Goal: Task Accomplishment & Management: Use online tool/utility

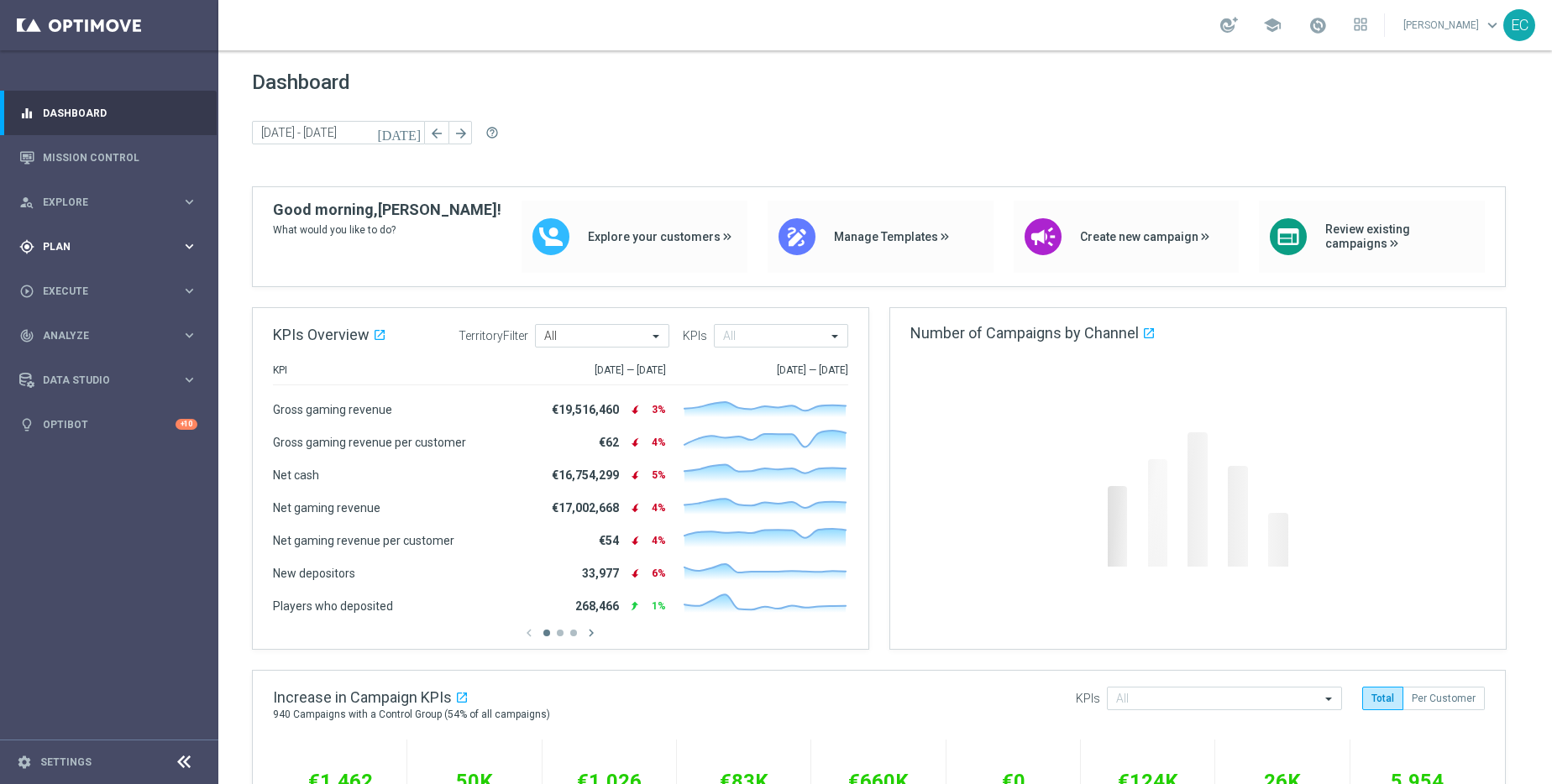
click at [101, 264] on div "gps_fixed Plan keyboard_arrow_right" at bounding box center [108, 246] width 217 height 45
click at [141, 151] on link "Mission Control" at bounding box center [120, 157] width 154 height 45
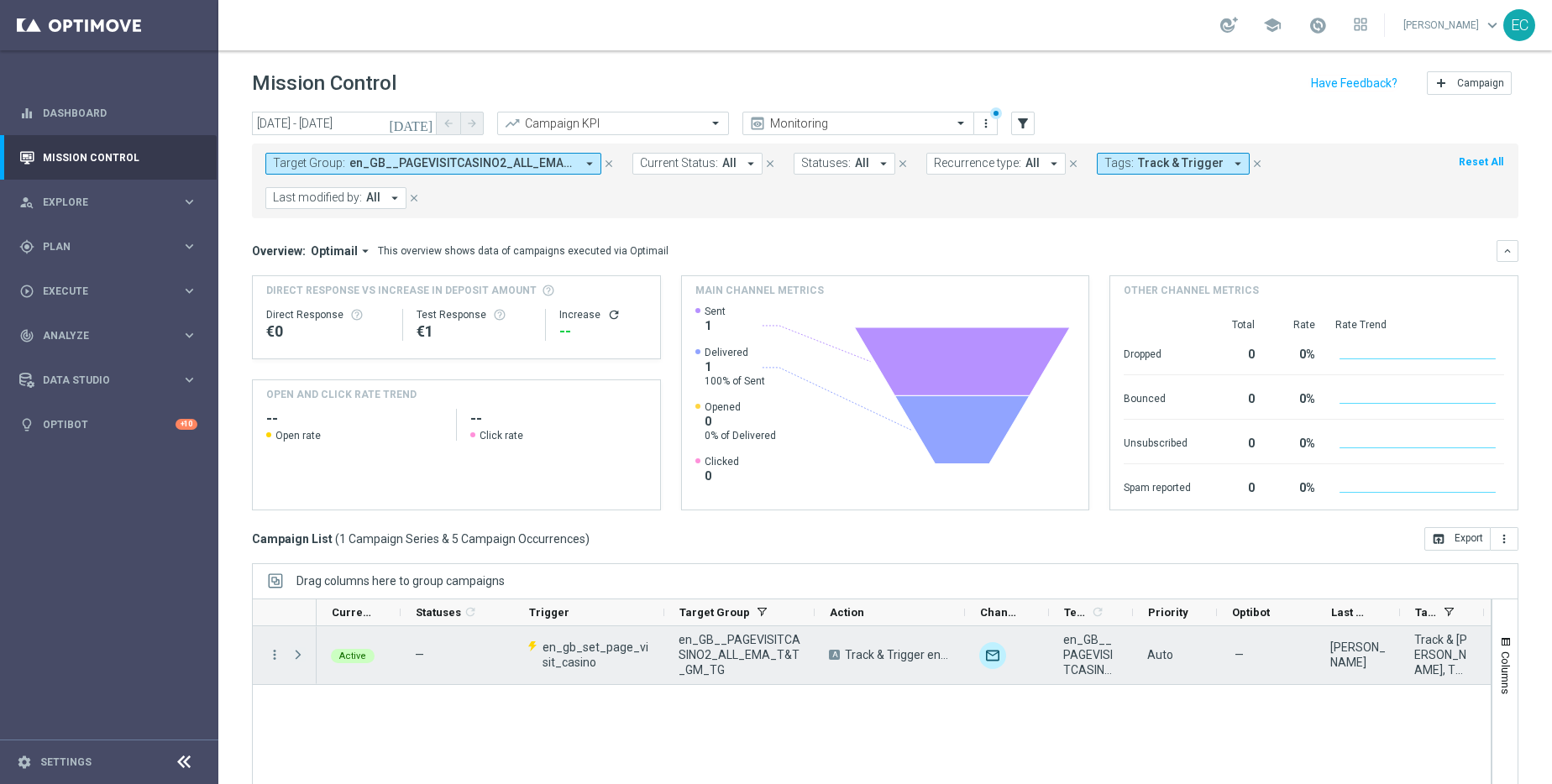
click at [297, 655] on span "Press SPACE to select this row." at bounding box center [298, 655] width 15 height 13
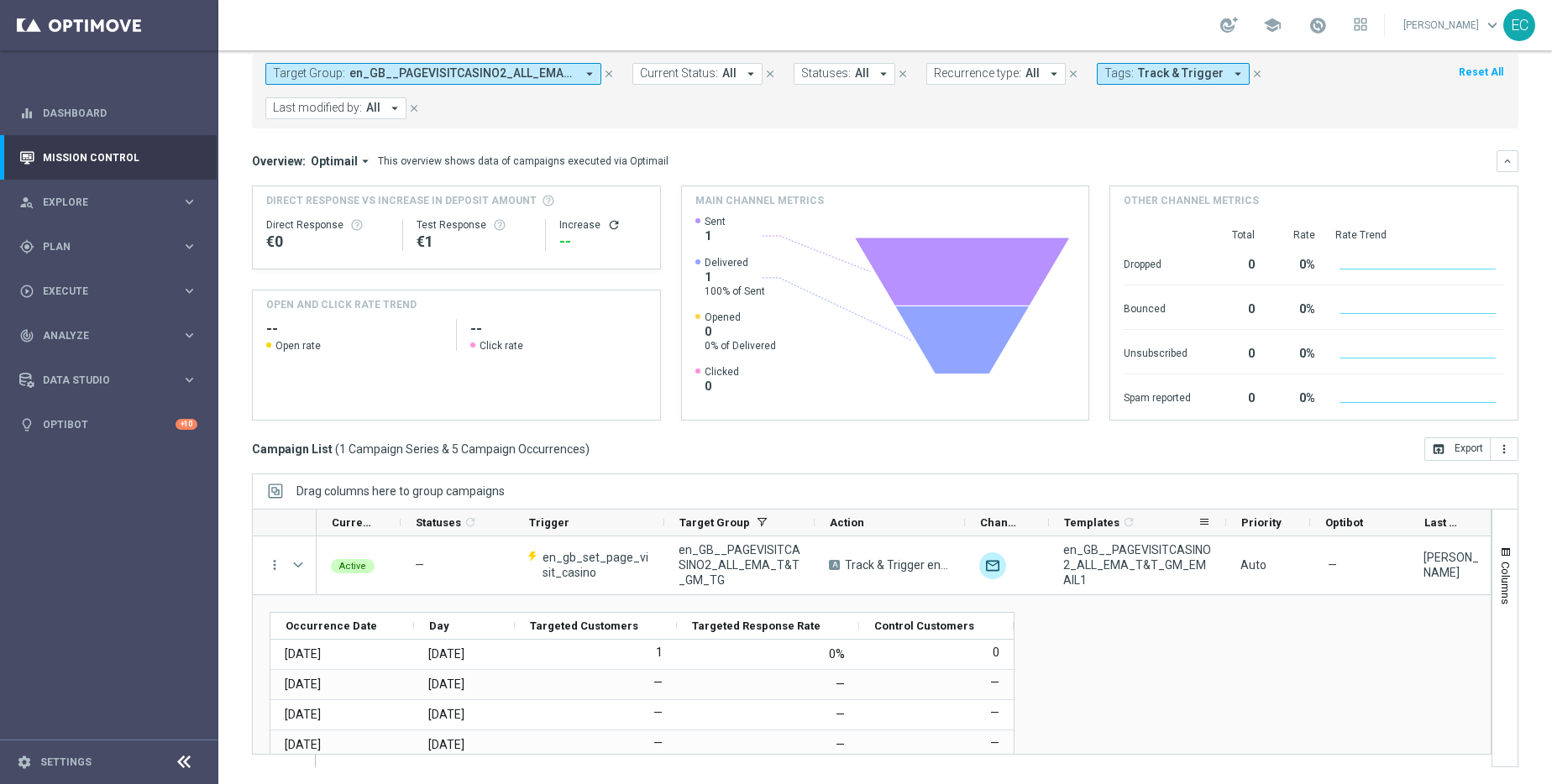
drag, startPoint x: 1131, startPoint y: 522, endPoint x: 1224, endPoint y: 528, distance: 93.2
click at [1224, 529] on div at bounding box center [1225, 523] width 7 height 26
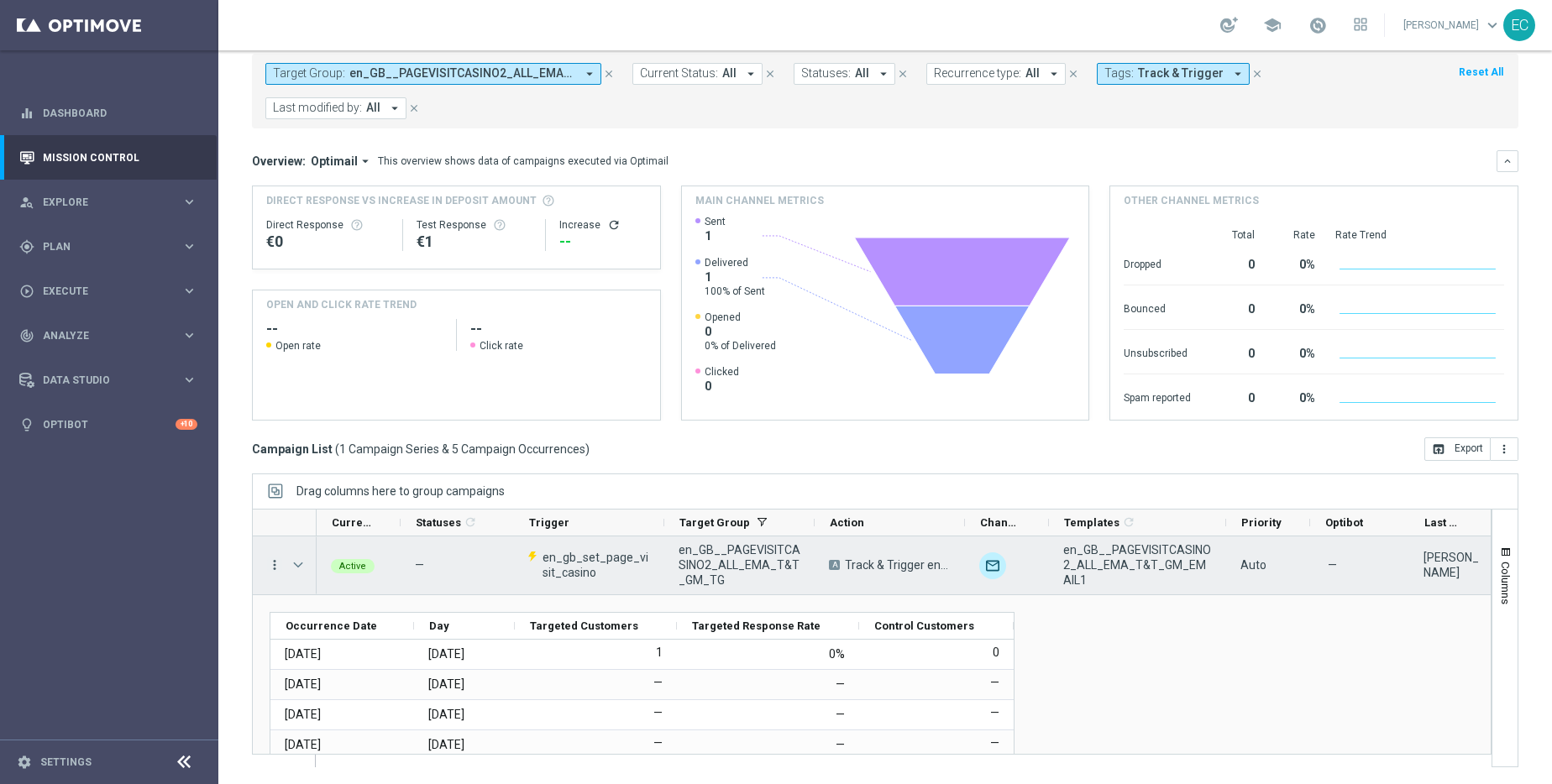
click at [272, 565] on icon "more_vert" at bounding box center [274, 565] width 15 height 15
click at [408, 572] on div "Campaign Details" at bounding box center [385, 576] width 156 height 12
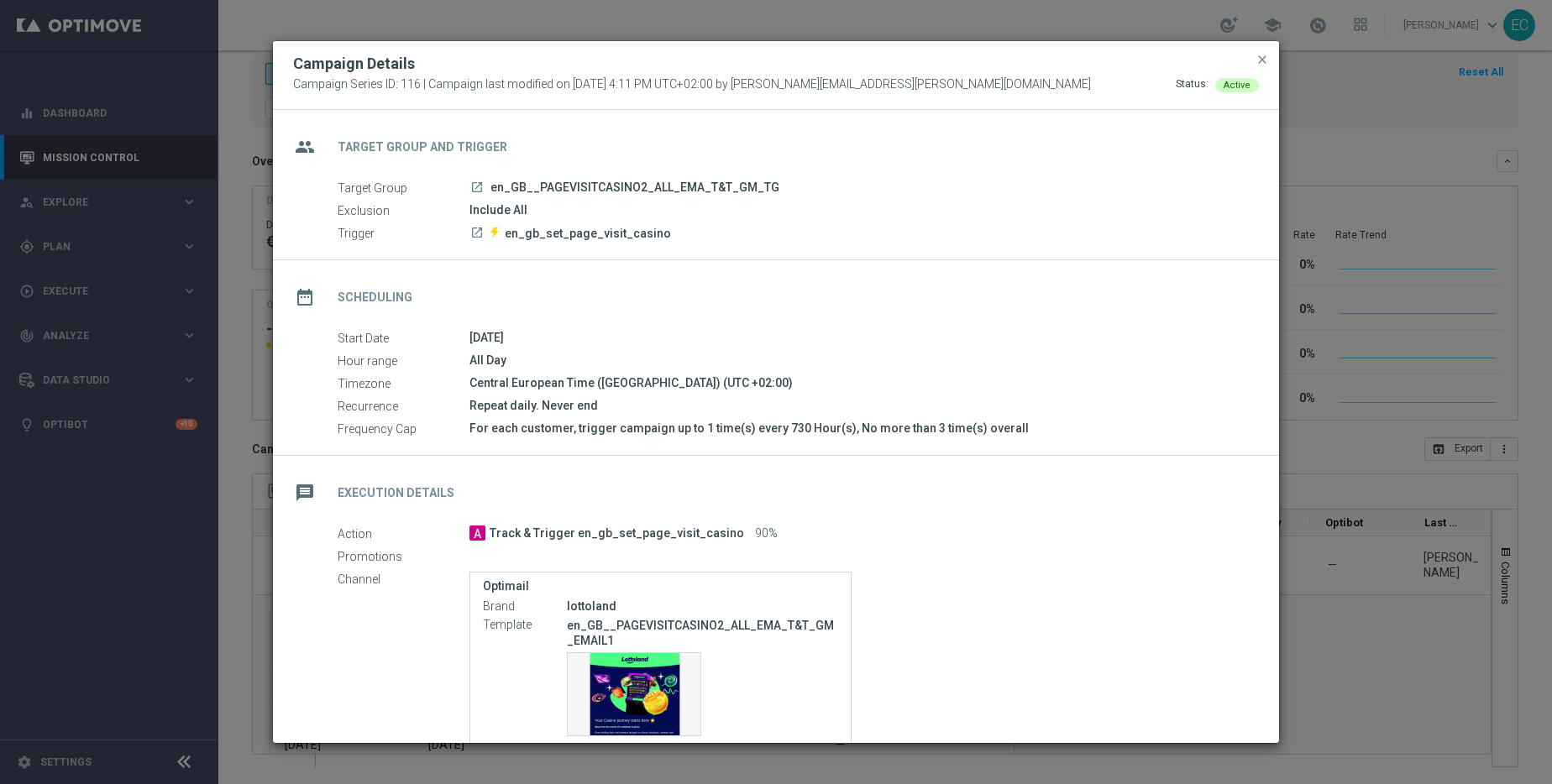
scroll to position [134, 0]
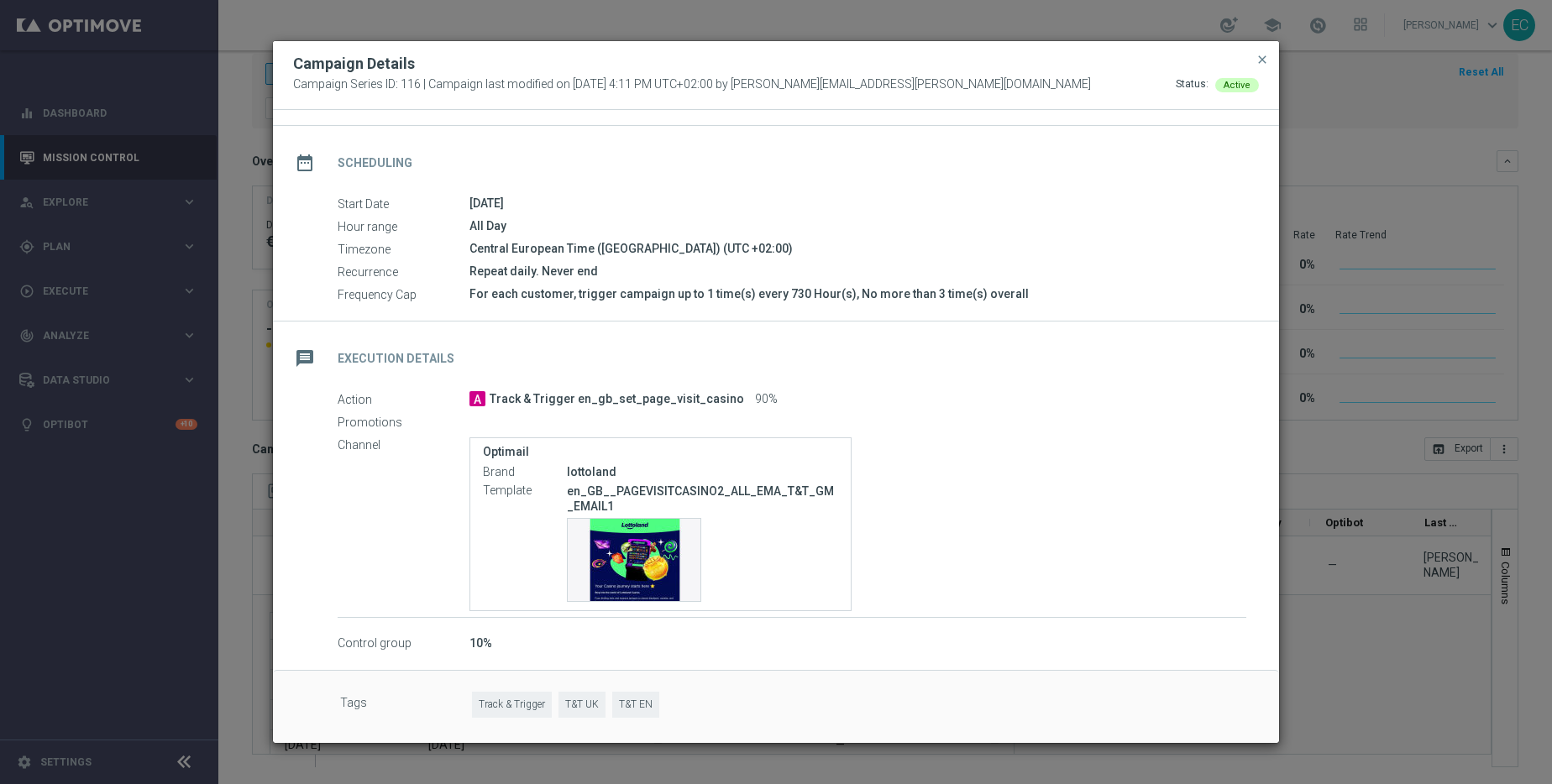
click at [1271, 64] on div "Campaign Details" at bounding box center [776, 64] width 991 height 20
click at [1265, 63] on span "close" at bounding box center [1263, 60] width 13 height 13
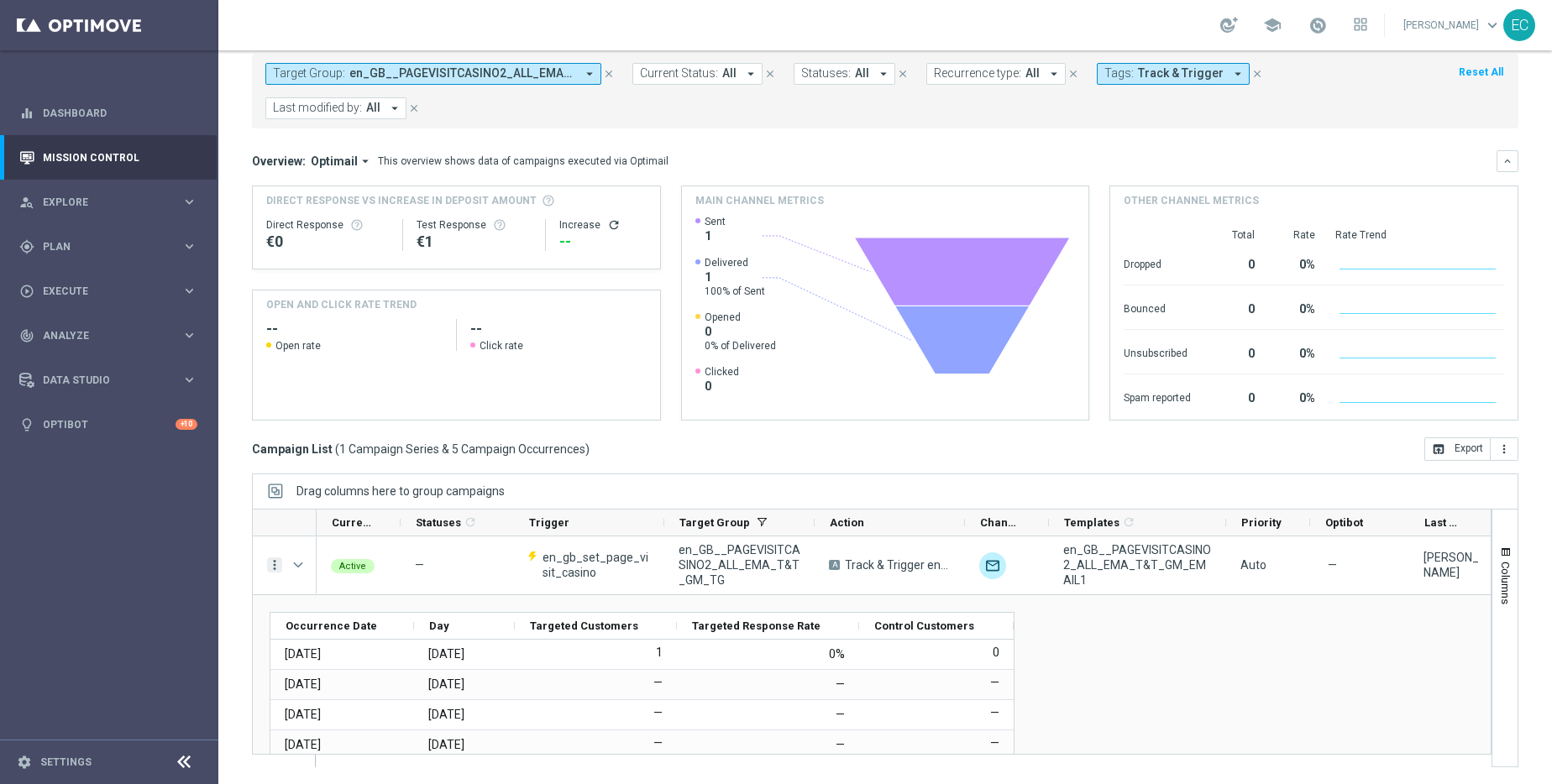
click at [279, 565] on icon "more_vert" at bounding box center [274, 565] width 15 height 15
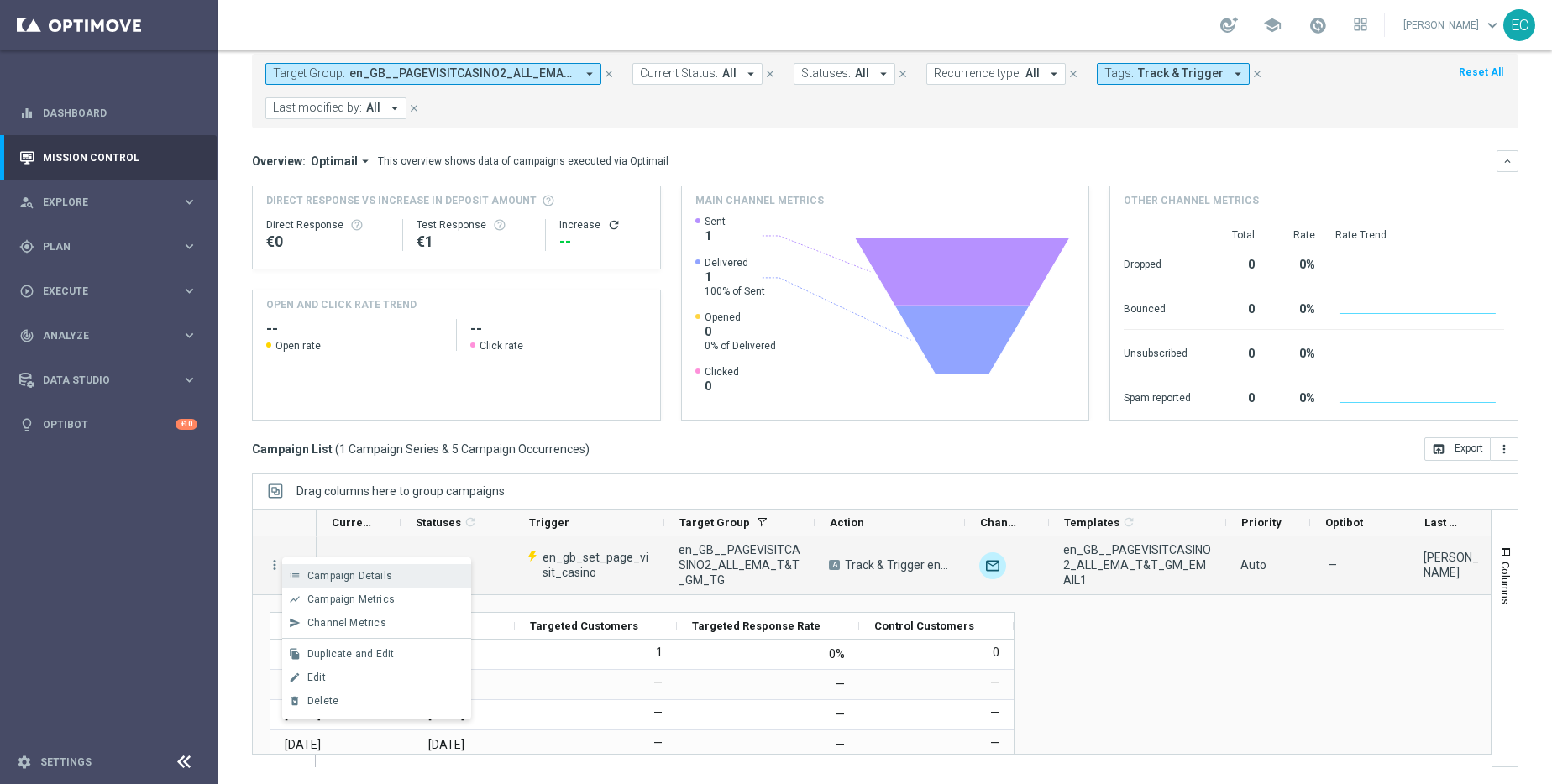
click at [312, 570] on span "Campaign Details" at bounding box center [349, 576] width 85 height 12
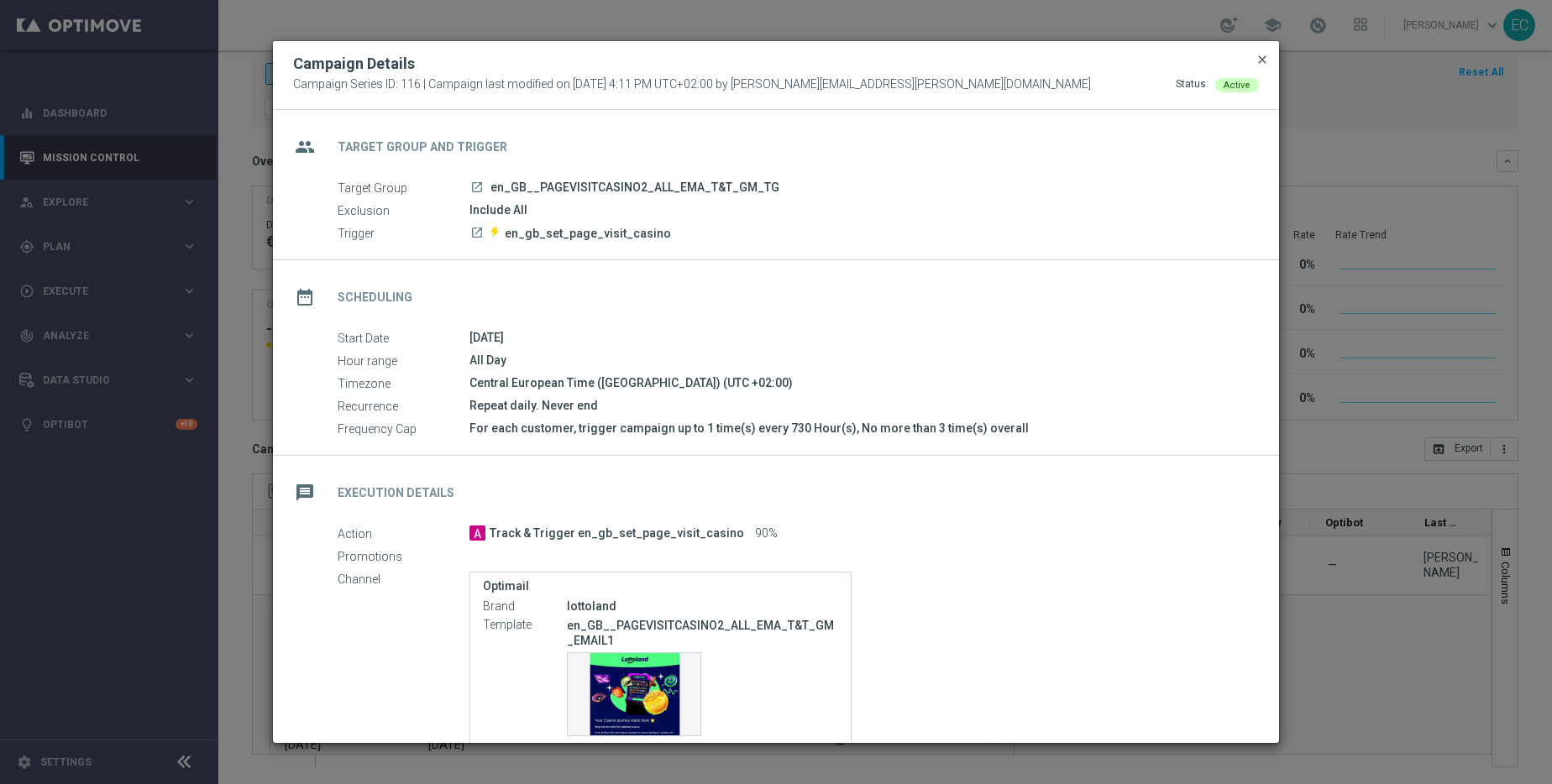
click at [1262, 56] on span "close" at bounding box center [1263, 60] width 13 height 13
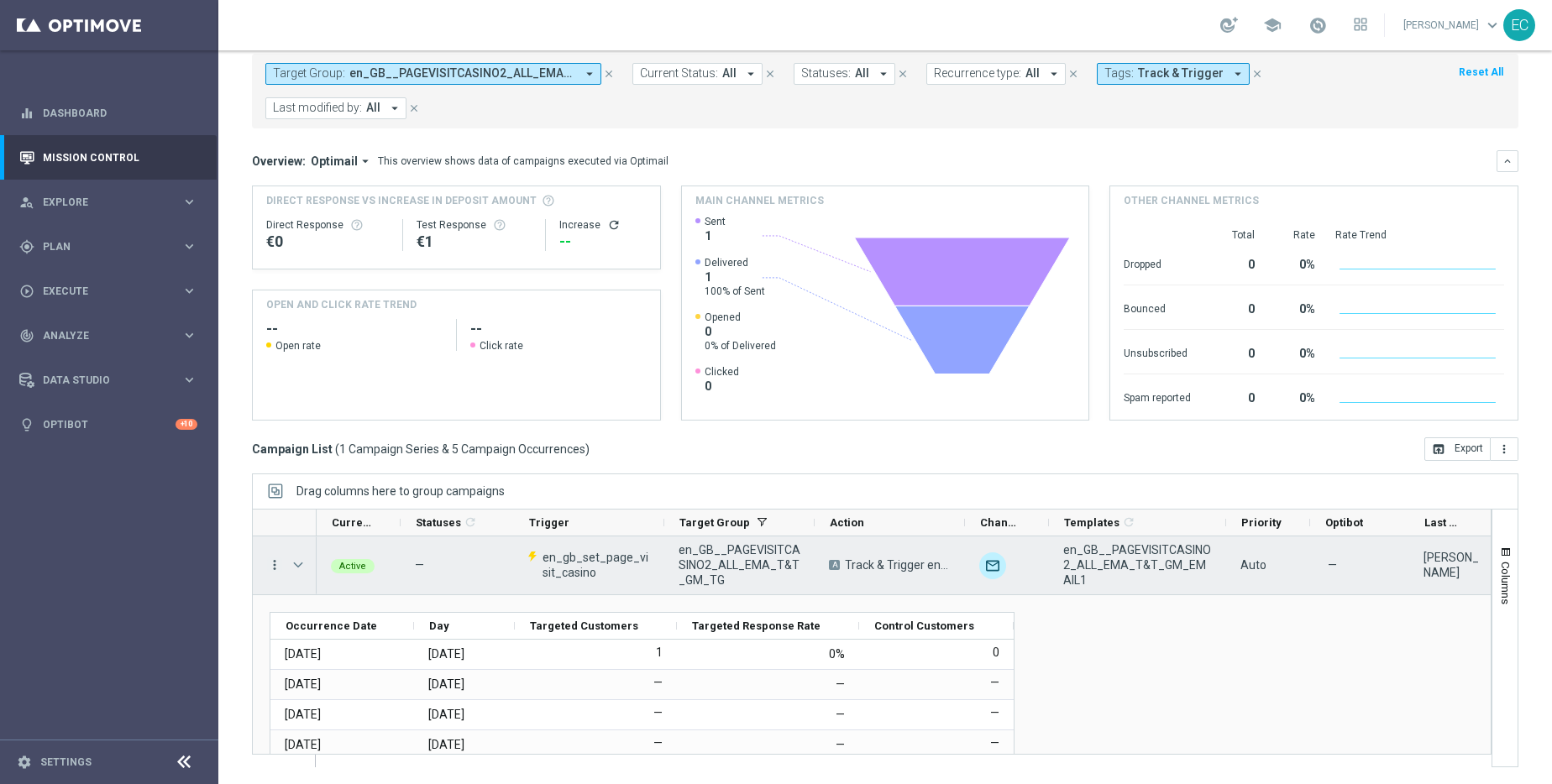
click at [272, 561] on icon "more_vert" at bounding box center [274, 565] width 15 height 15
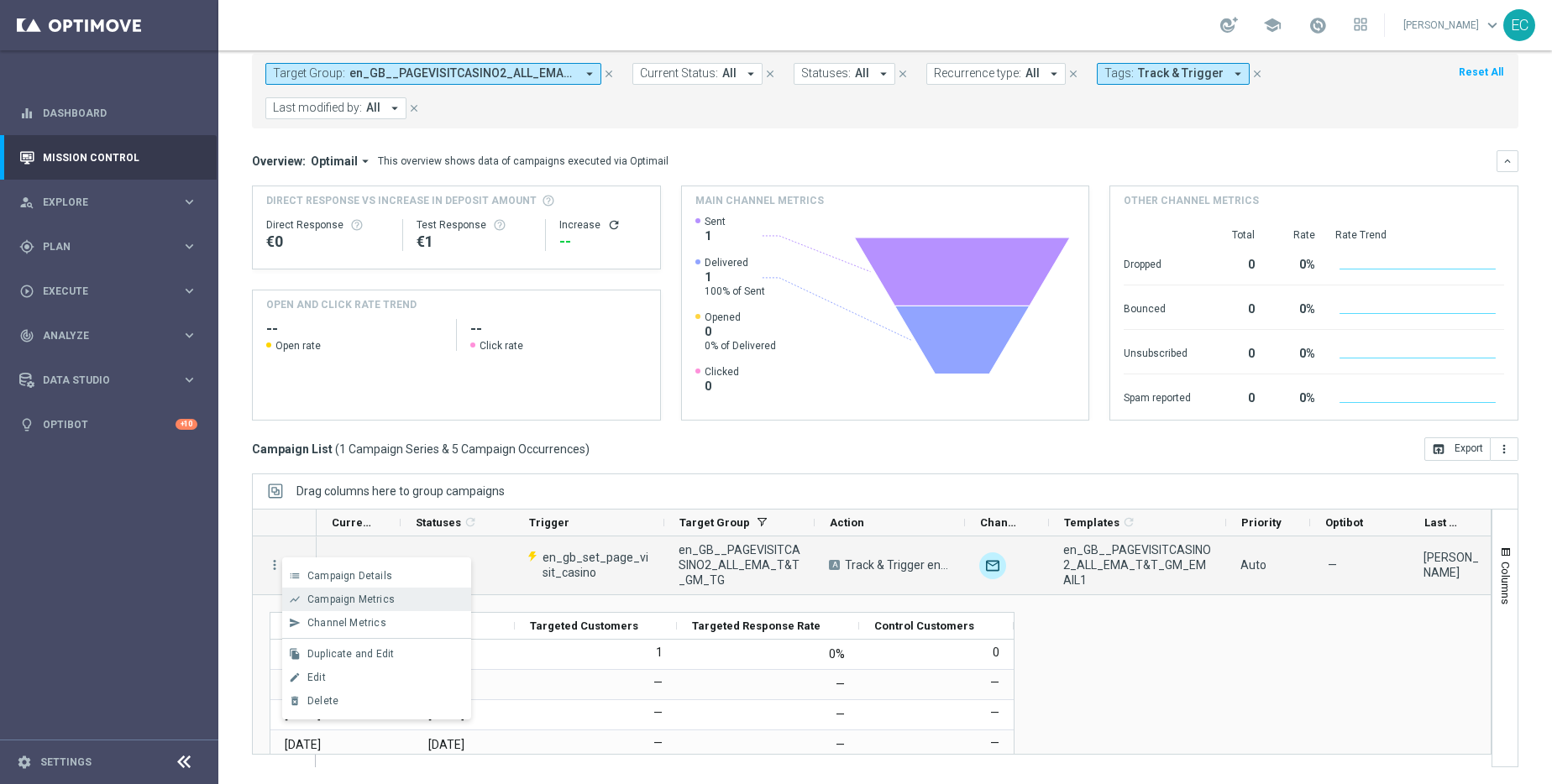
click at [328, 596] on span "Campaign Metrics" at bounding box center [351, 599] width 87 height 12
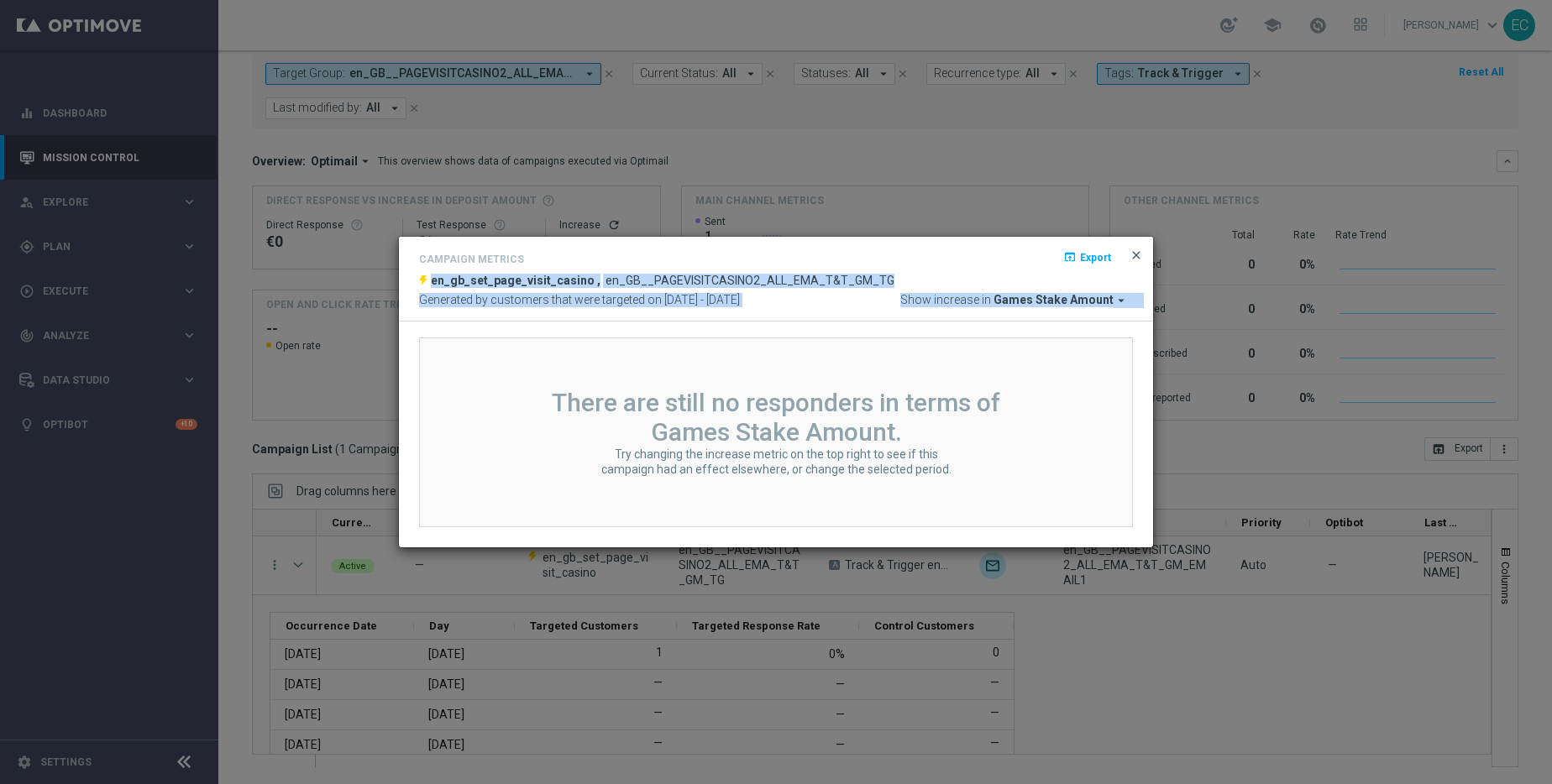
click at [1139, 259] on div "Campaign Metrics open_in_browser Export en_gb_set_page_visit_casino , en_GB__PA…" at bounding box center [776, 279] width 755 height 85
click at [1139, 259] on span "close" at bounding box center [1136, 255] width 13 height 13
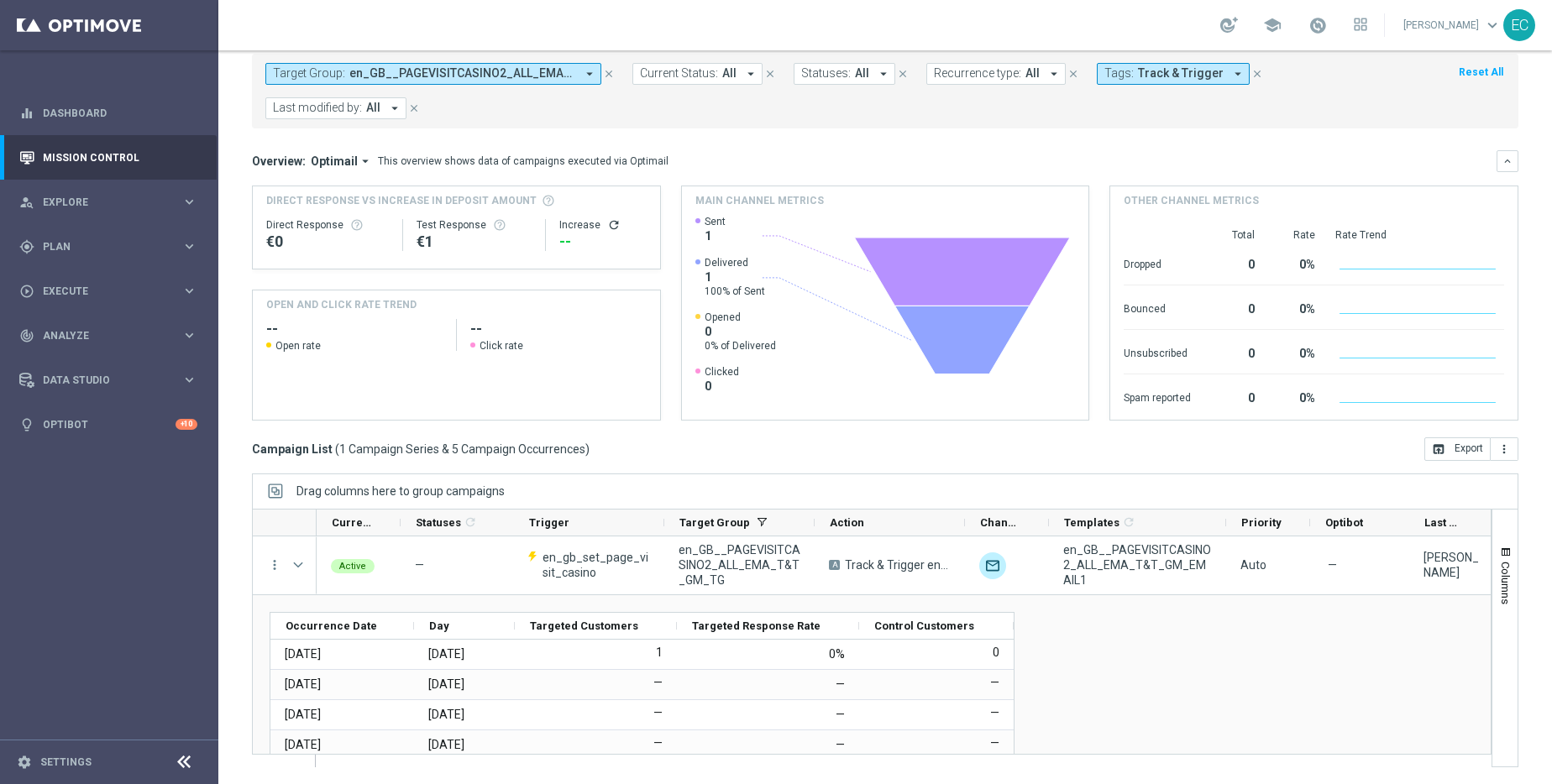
scroll to position [0, 0]
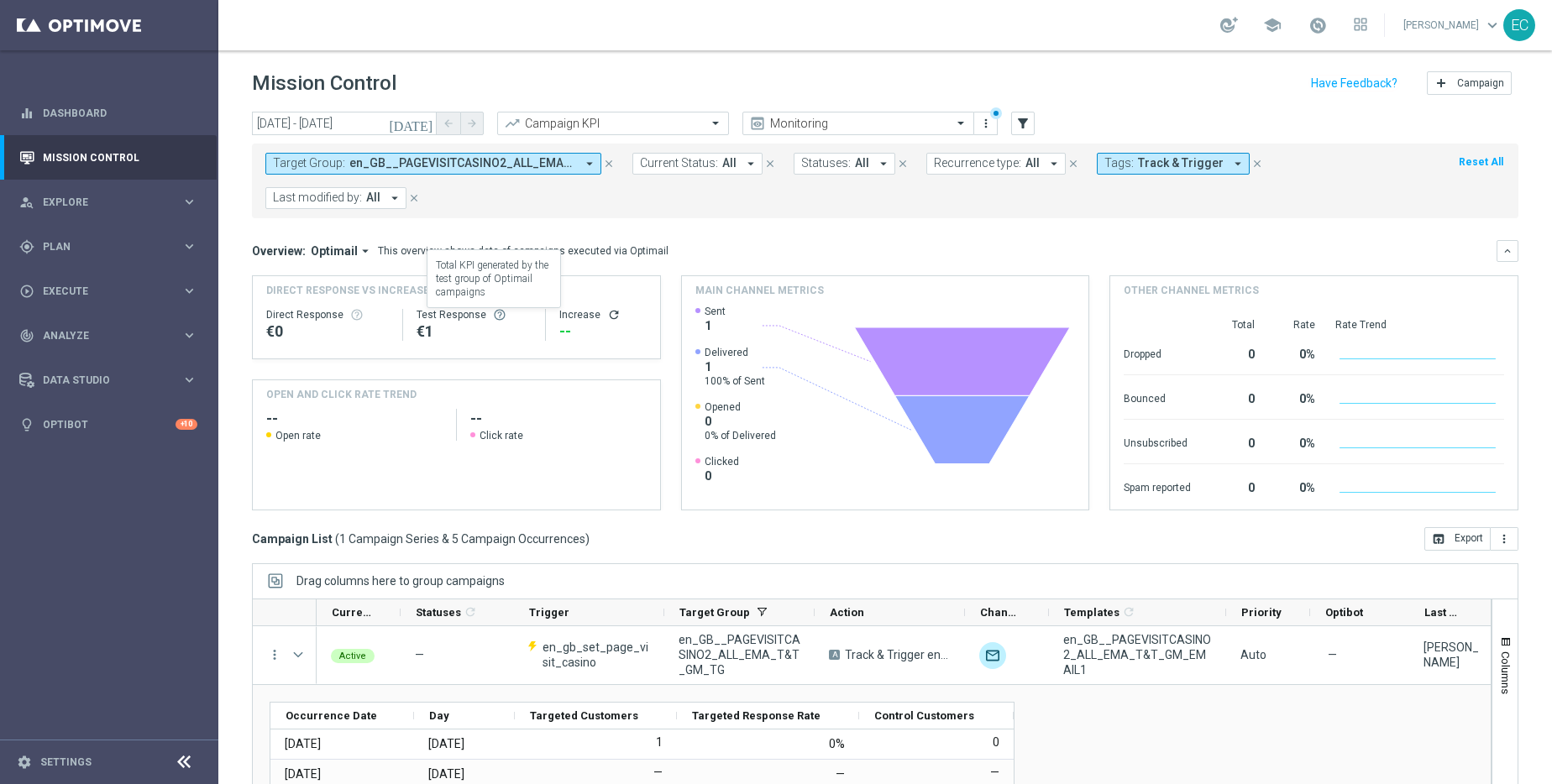
click at [498, 315] on span at bounding box center [500, 314] width 13 height 13
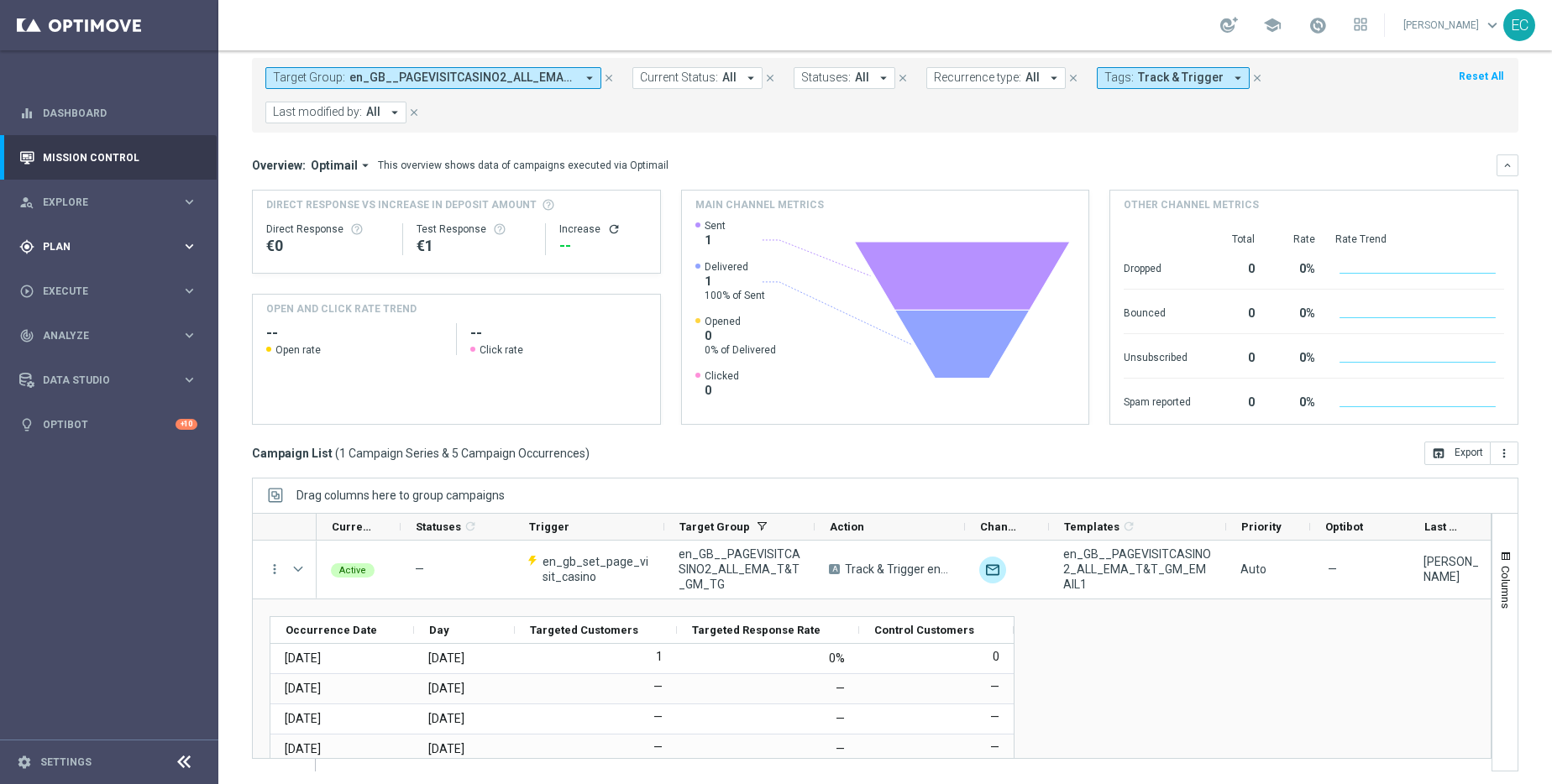
click at [120, 245] on span "Plan" at bounding box center [112, 246] width 139 height 10
click at [98, 441] on span "Execute" at bounding box center [112, 442] width 139 height 10
click at [116, 324] on link "Campaign Builder" at bounding box center [109, 326] width 131 height 13
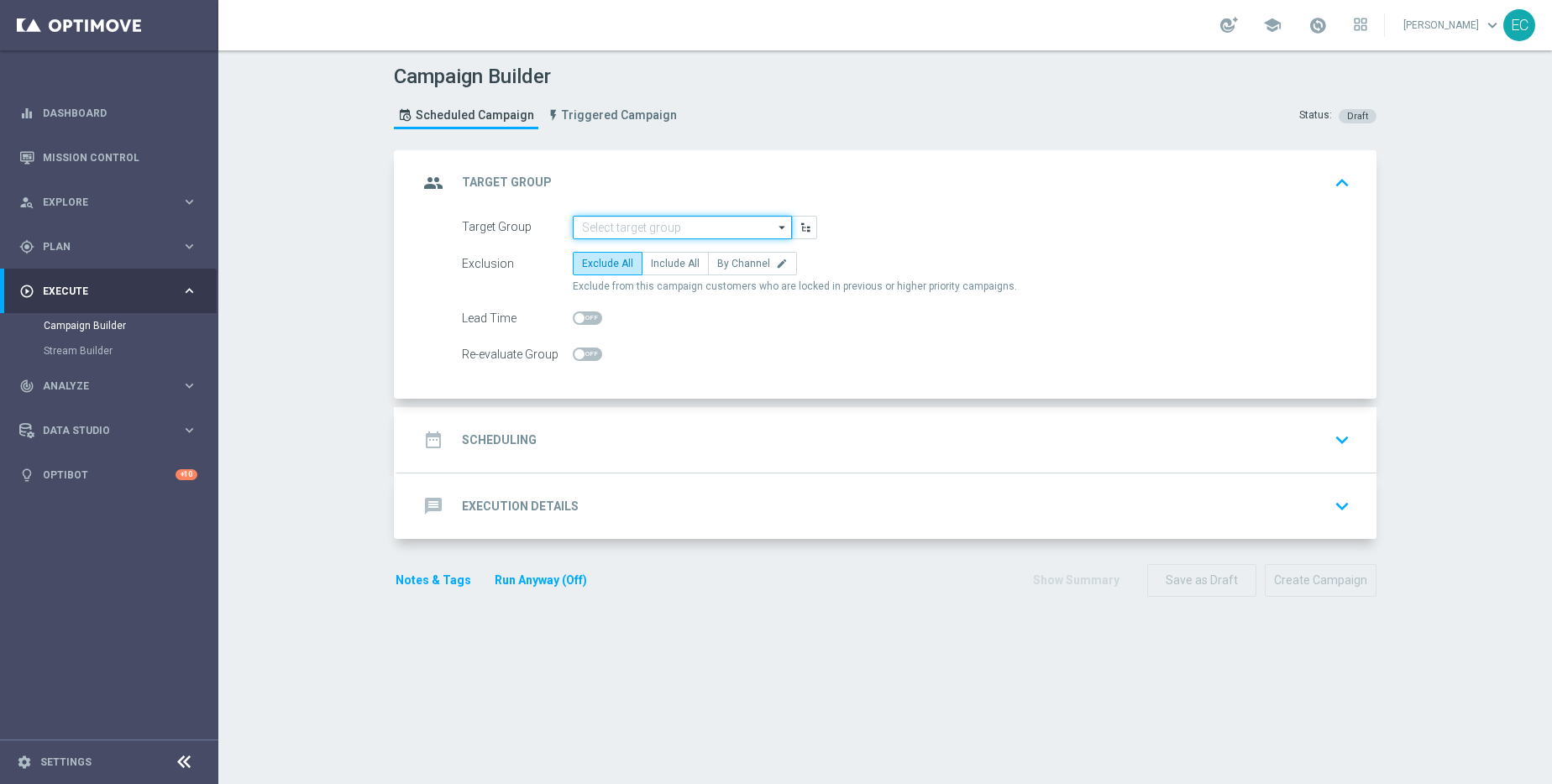
click at [673, 220] on input at bounding box center [683, 227] width 220 height 23
paste input "en_GB__PAGEVISITCASINO2_ALL_EMA_T&T_GM_TG_RETARGETING"
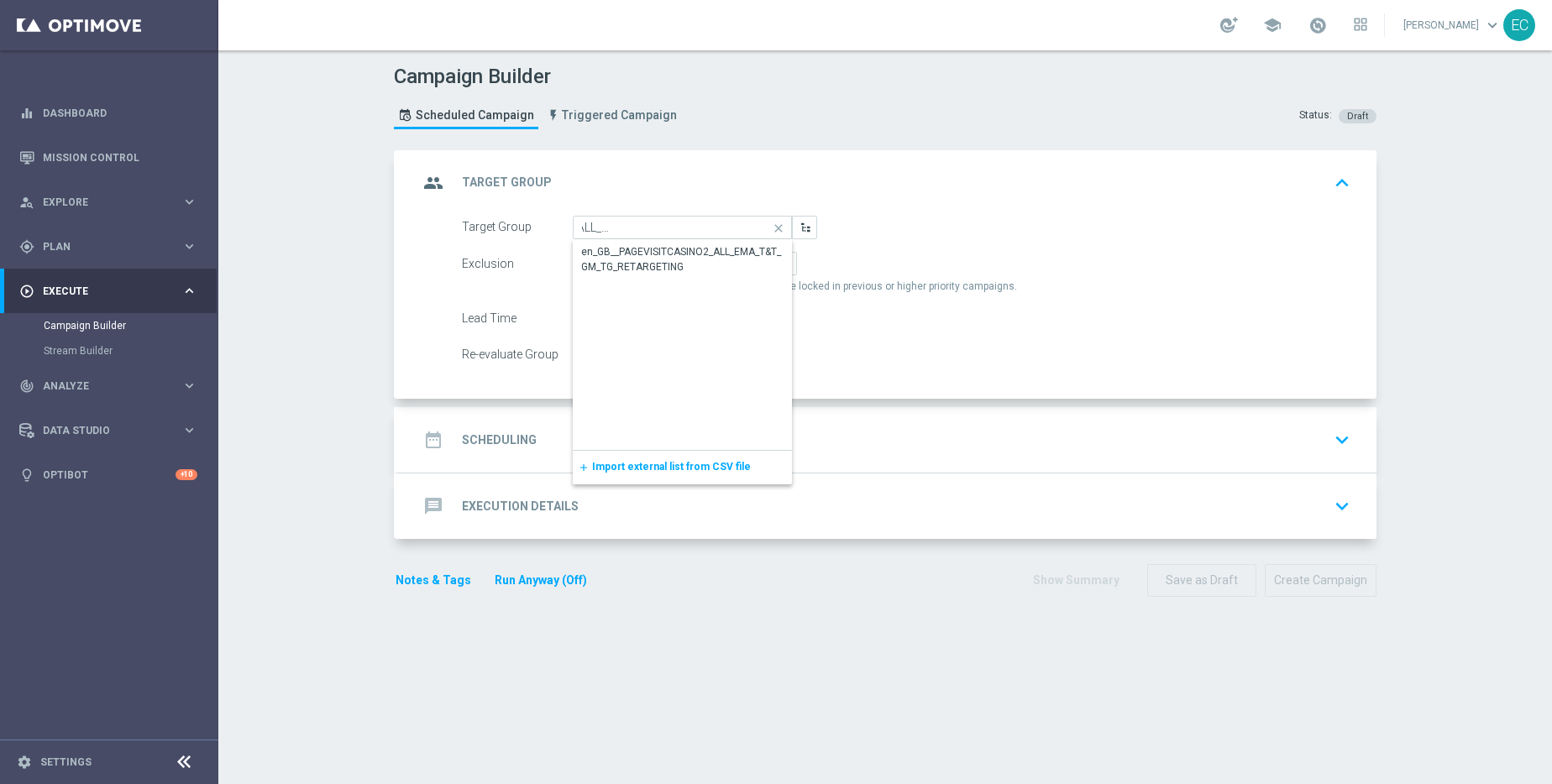
click at [661, 272] on div "en_GB__PAGEVISITCASINO2_ALL_EMA_T&T_GM_TG_RETARGETING" at bounding box center [683, 259] width 203 height 30
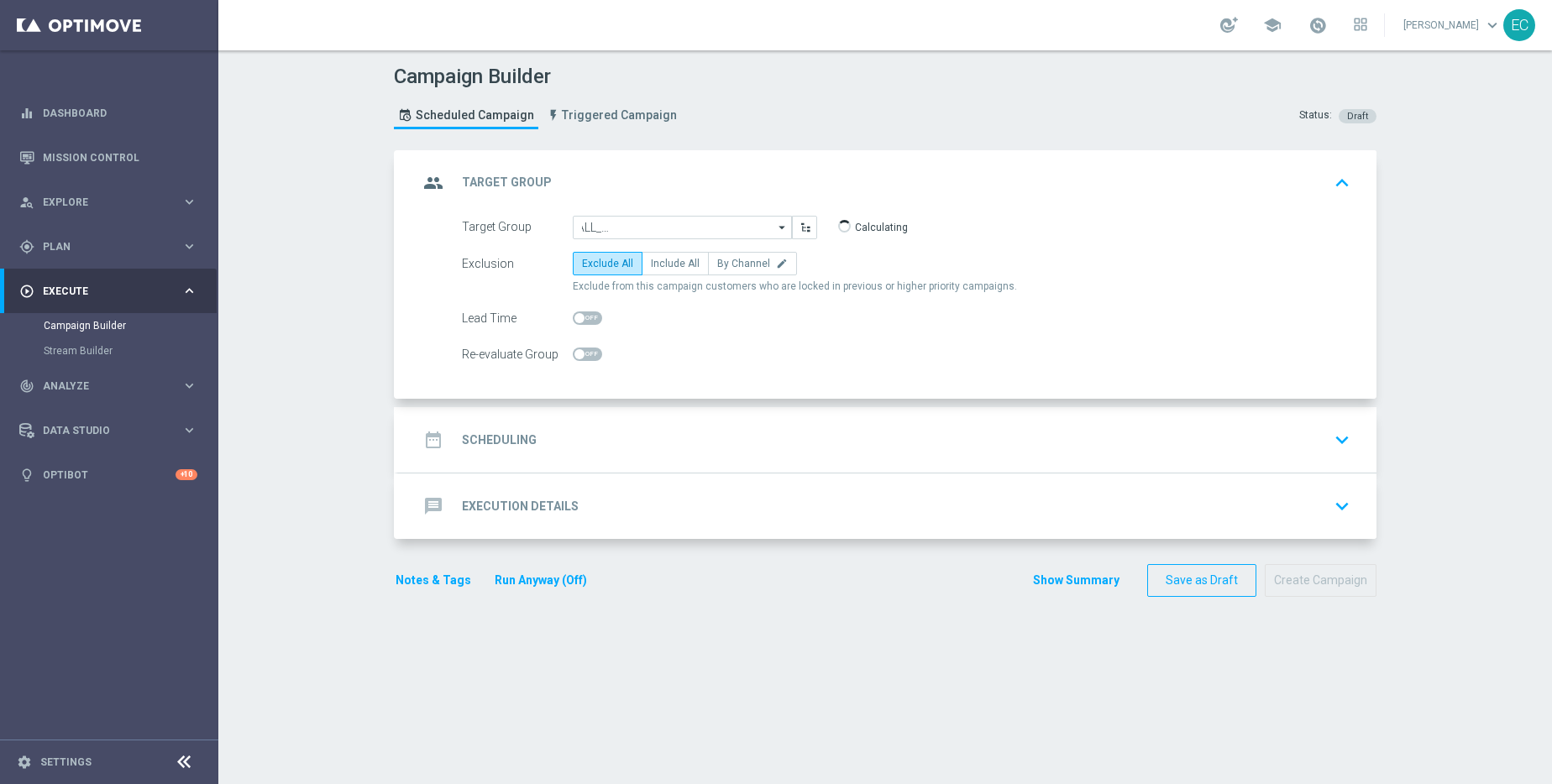
type input "en_GB__PAGEVISITCASINO2_ALL_EMA_T&T_GM_TG_RETARGETING"
click at [677, 274] on label "Include All" at bounding box center [676, 263] width 67 height 23
click at [662, 272] on input "Include All" at bounding box center [657, 267] width 11 height 11
radio input "true"
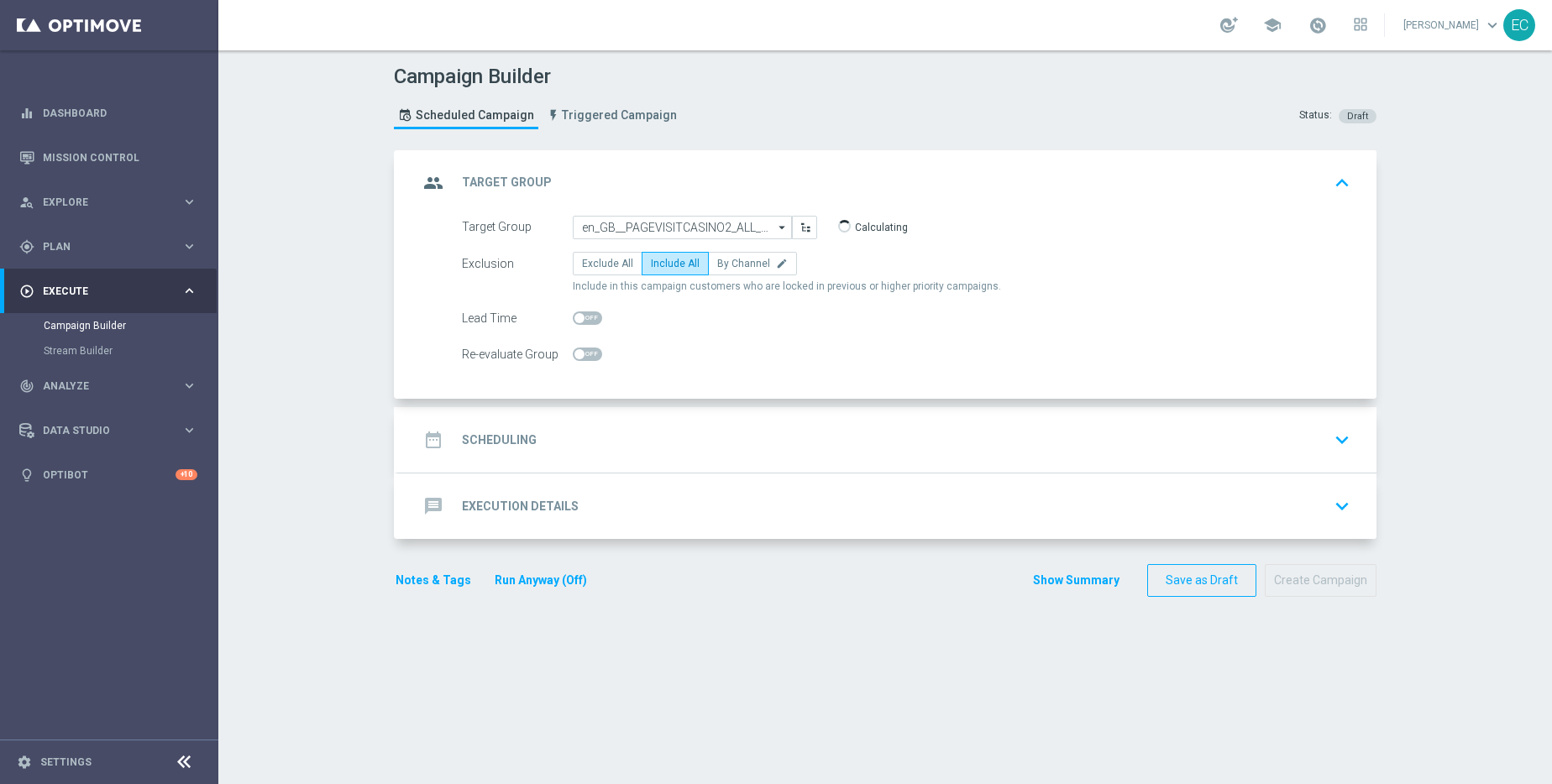
click at [624, 452] on div "date_range Scheduling keyboard_arrow_down" at bounding box center [888, 440] width 938 height 32
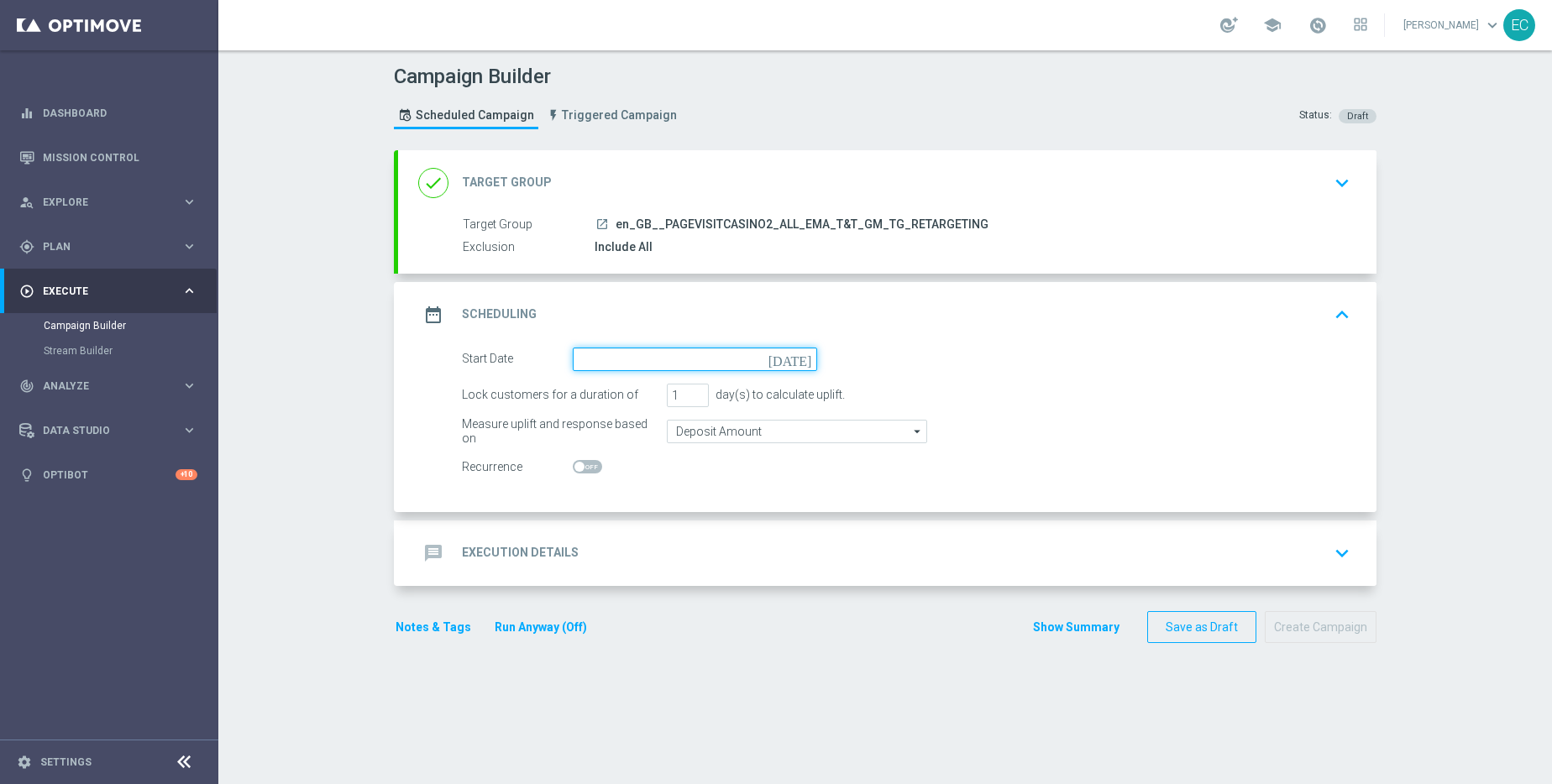
click at [697, 368] on input at bounding box center [695, 359] width 245 height 23
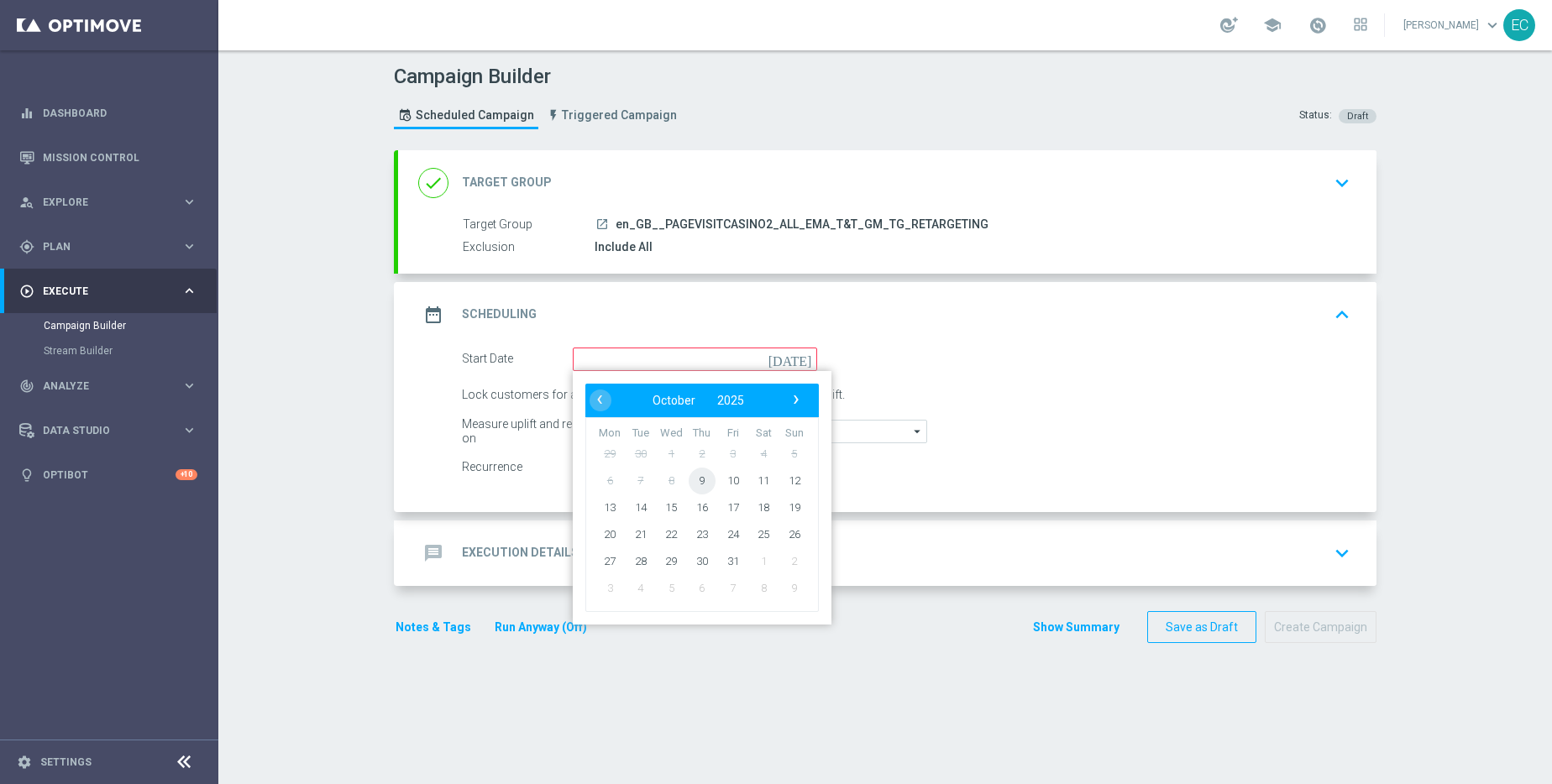
click at [701, 479] on span "9" at bounding box center [702, 480] width 27 height 27
type input "09 Oct 2025"
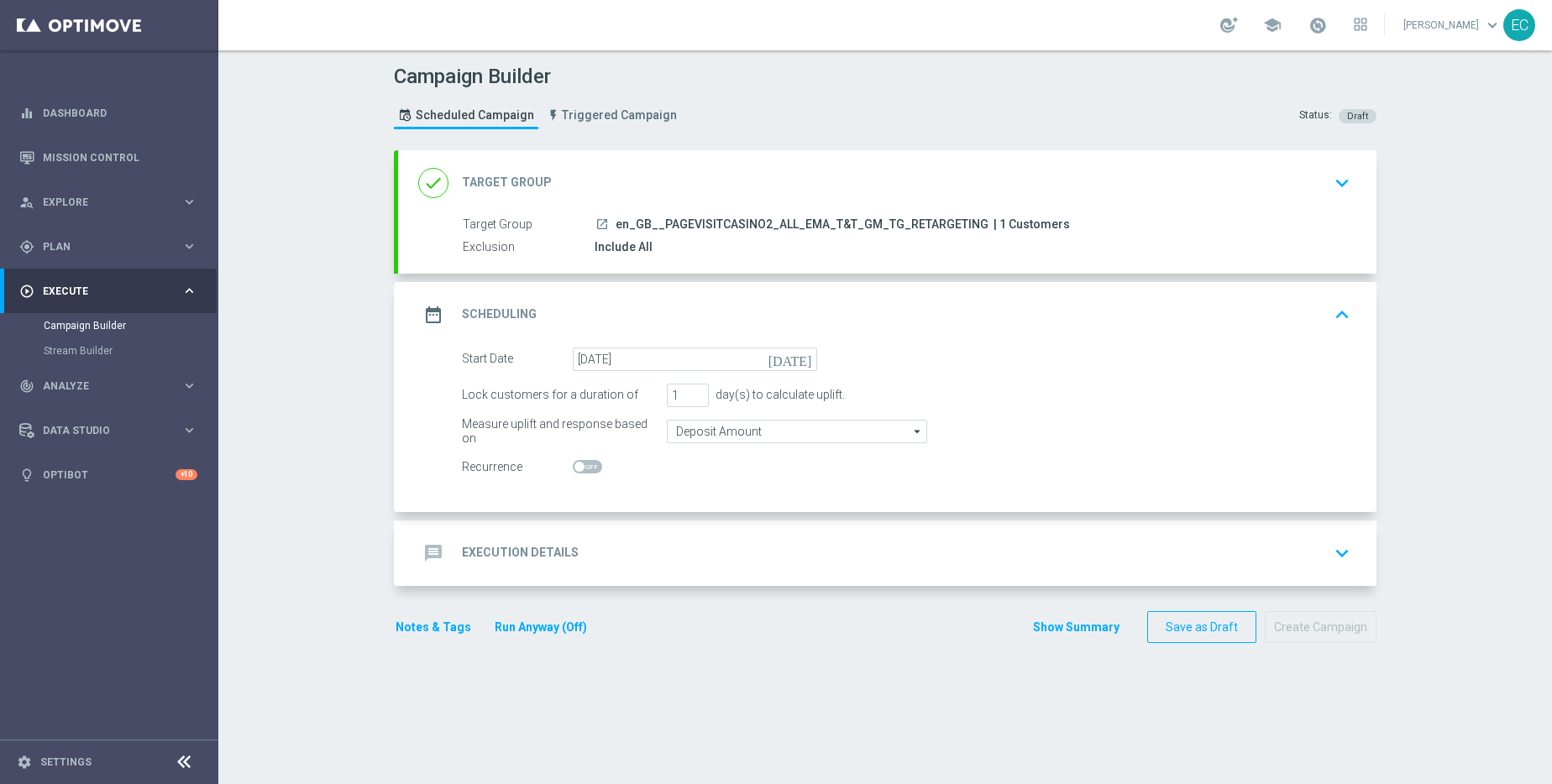
click at [758, 210] on div "done Target Group keyboard_arrow_down" at bounding box center [888, 183] width 979 height 65
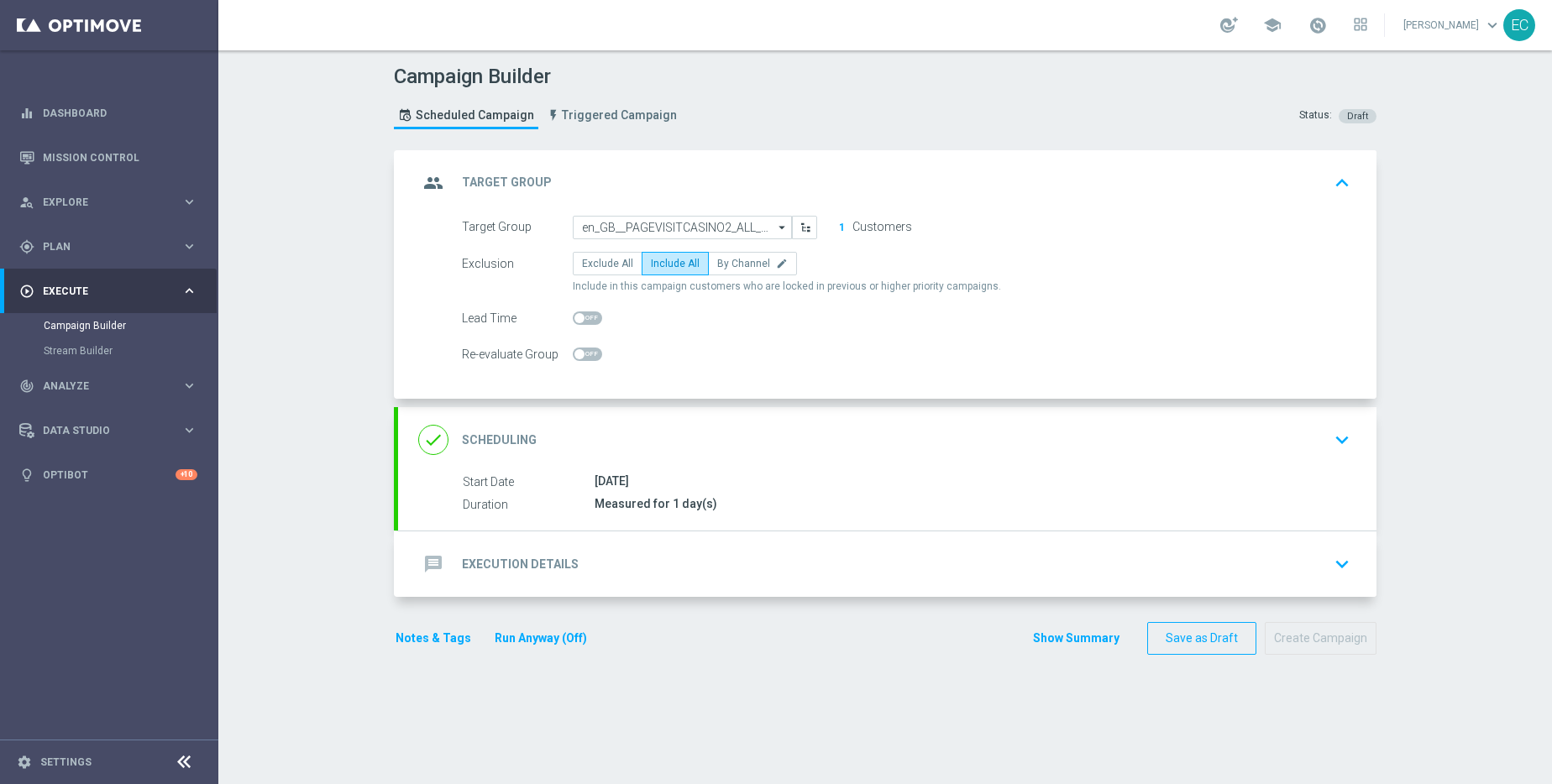
click at [873, 441] on div "done Scheduling keyboard_arrow_down" at bounding box center [888, 440] width 938 height 32
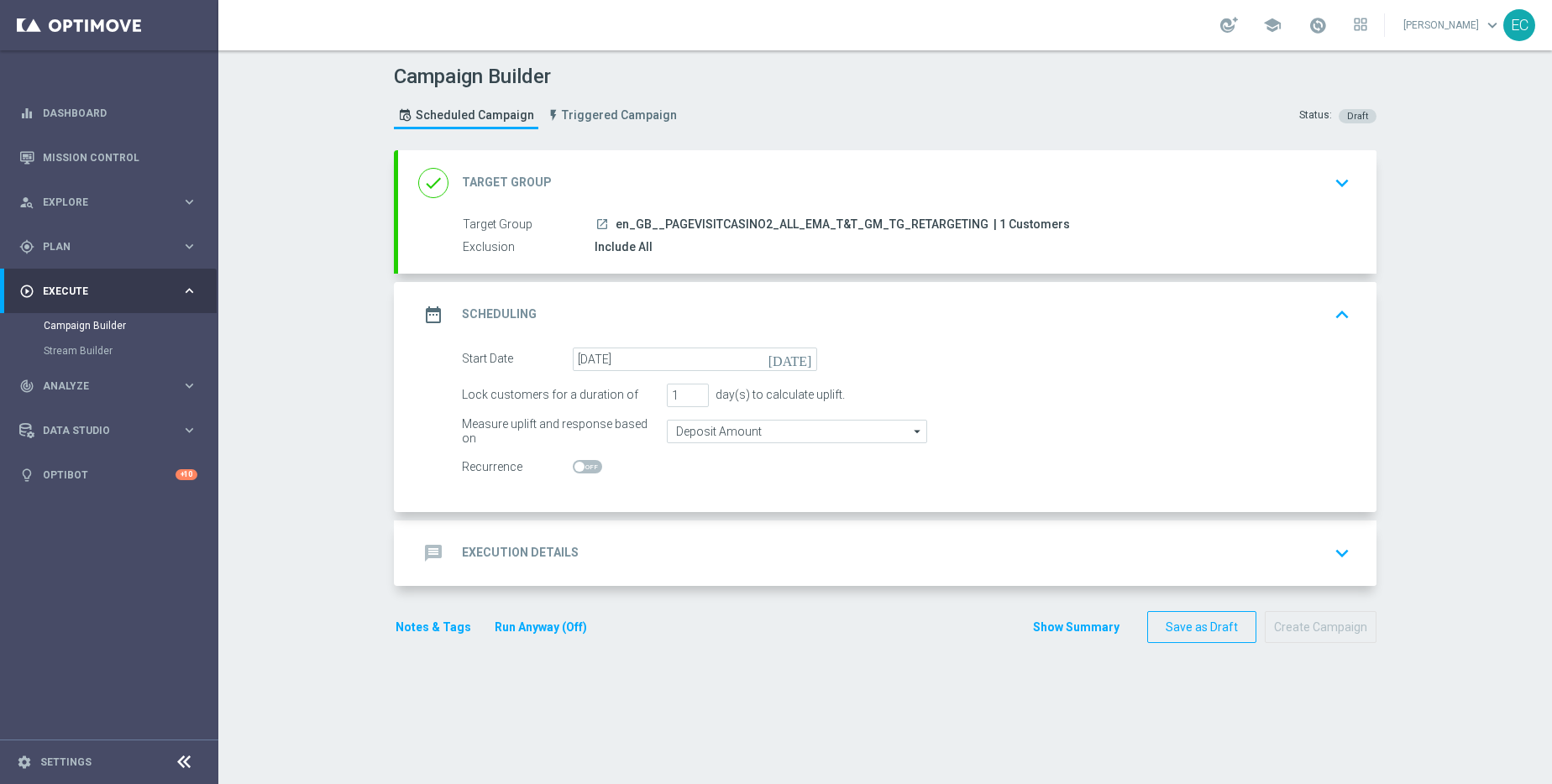
click at [581, 451] on form "Start Date 09 Oct 2025 today Lock customers for a duration of 1 day(s) to calcu…" at bounding box center [905, 414] width 889 height 132
click at [579, 471] on span at bounding box center [588, 467] width 30 height 13
click at [579, 471] on input "checkbox" at bounding box center [588, 467] width 30 height 13
checkbox input "true"
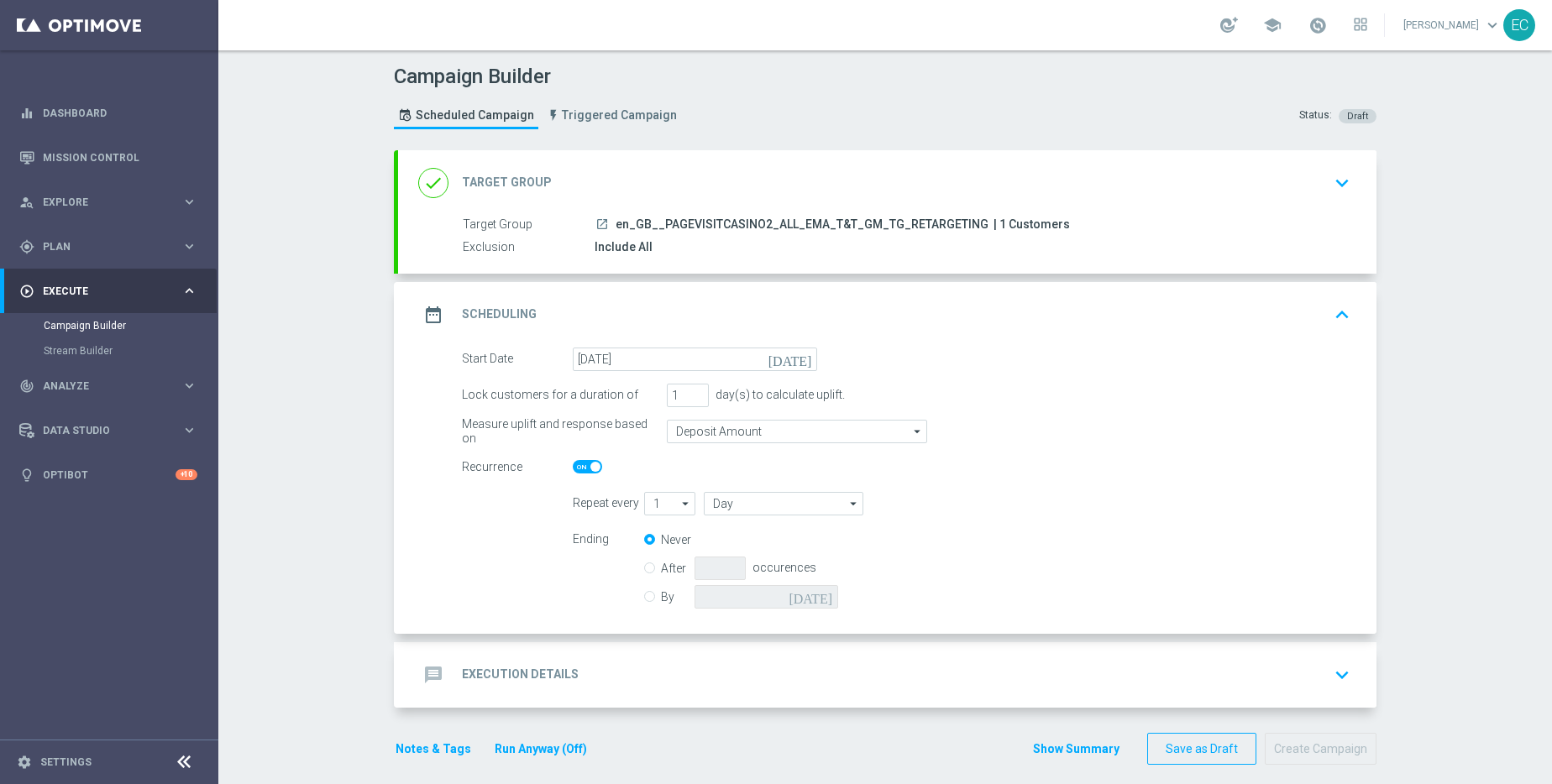
click at [865, 211] on div "done Target Group keyboard_arrow_down" at bounding box center [888, 183] width 979 height 65
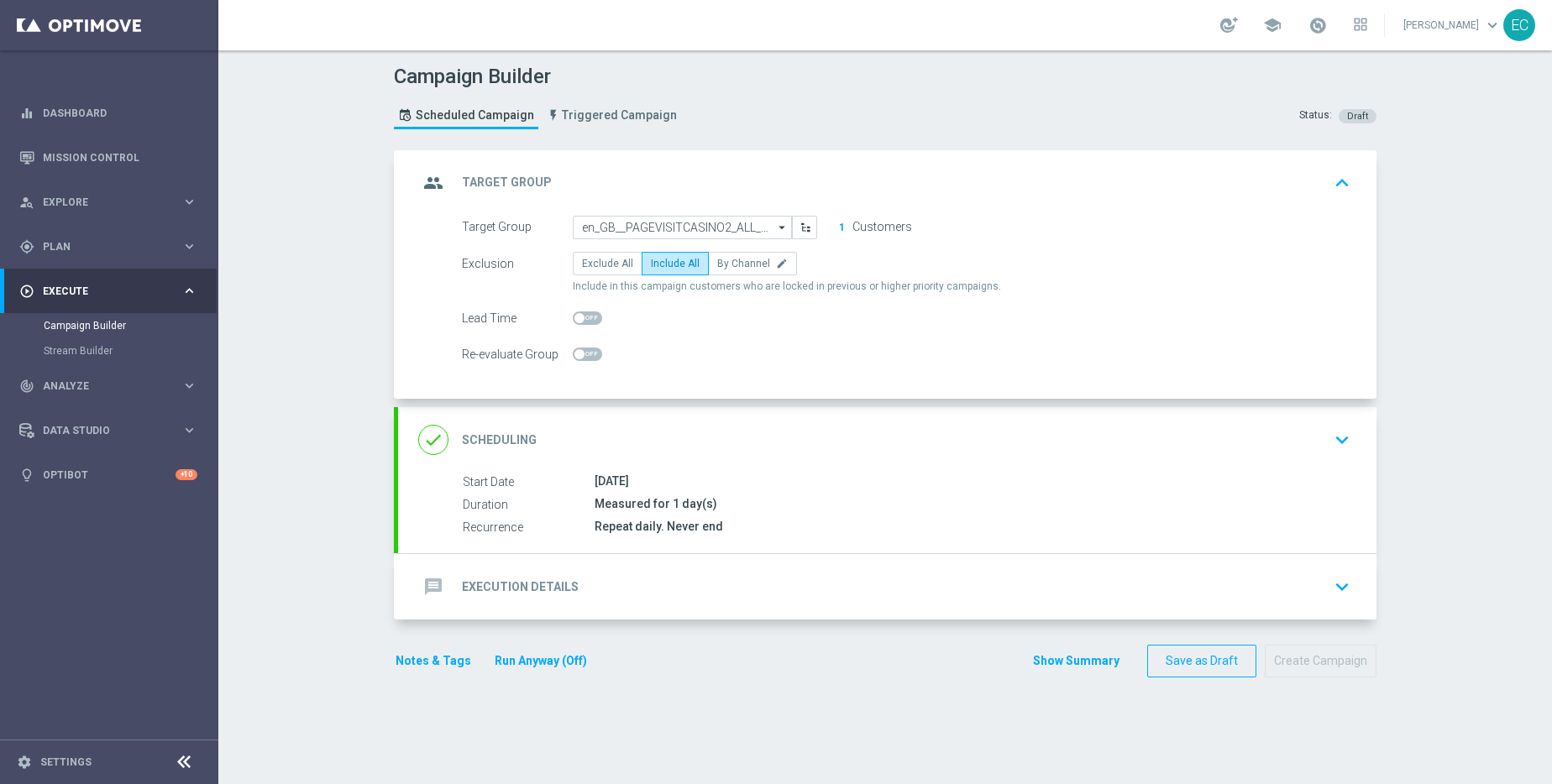
click at [943, 216] on div "Target Group en_GB__PAGEVISITCASINO2_ALL_EMA_T&T_GM_TG_RETARGETING en_GB__PAGEV…" at bounding box center [906, 227] width 914 height 23
click at [1059, 199] on div "group Target Group keyboard_arrow_up" at bounding box center [888, 183] width 979 height 65
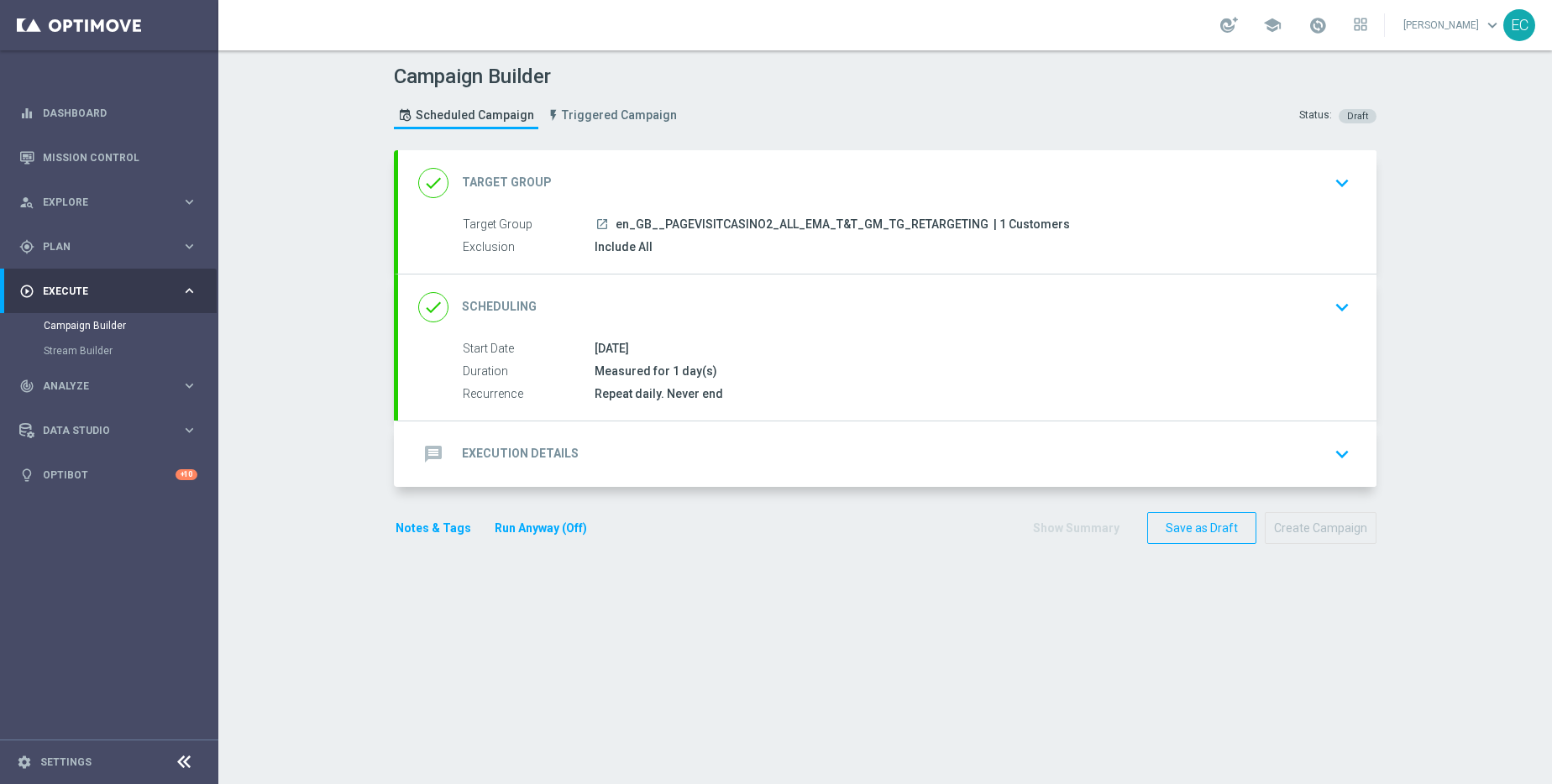
drag, startPoint x: 969, startPoint y: 223, endPoint x: 609, endPoint y: 225, distance: 360.0
click at [616, 225] on span "en_GB__PAGEVISITCASINO2_ALL_EMA_T&T_GM_TG_RETARGETING" at bounding box center [802, 225] width 373 height 15
copy span "en_GB__PAGEVISITCASINO2_ALL_EMA_T&T_GM_TG_RETARGETING"
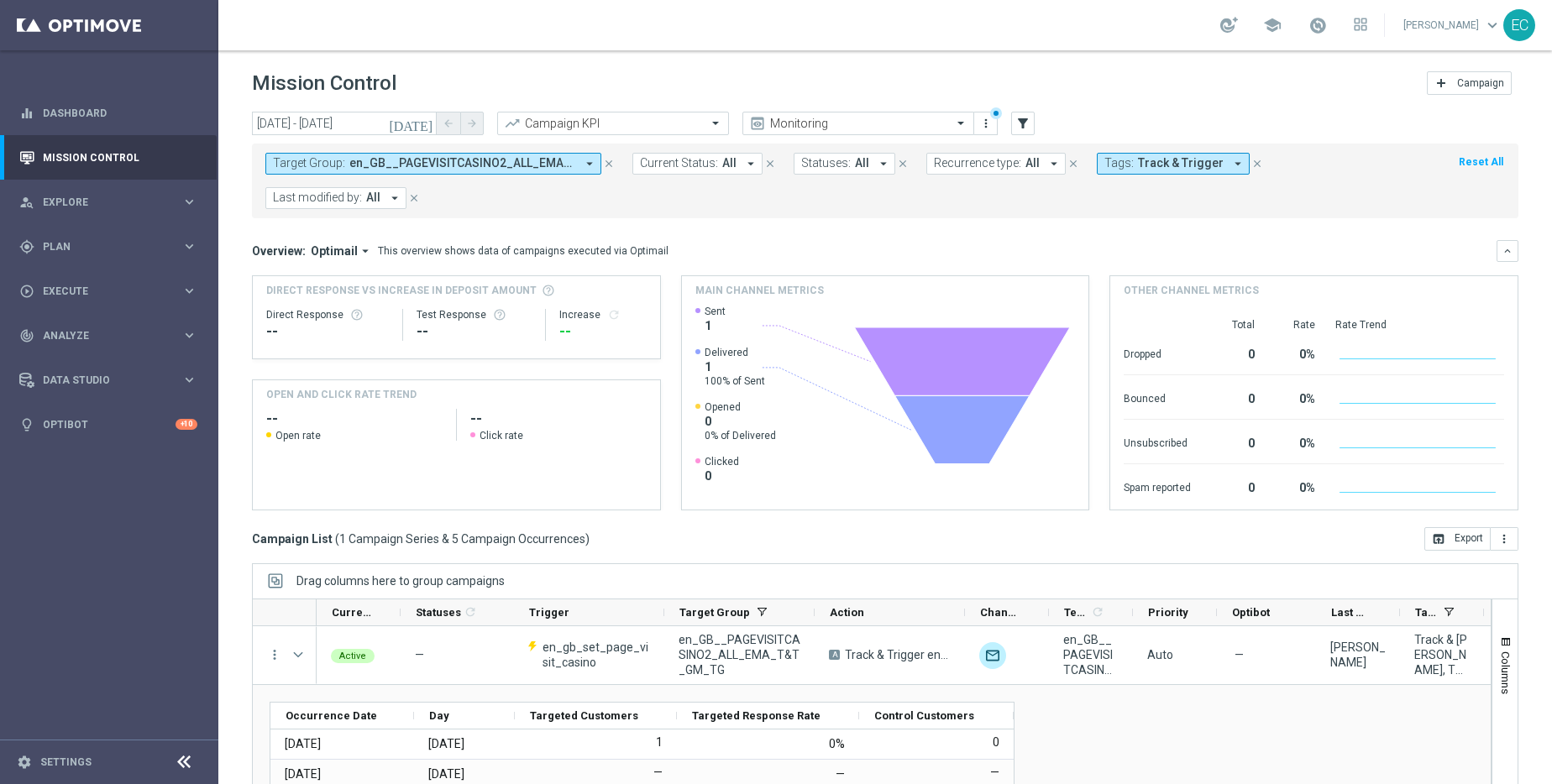
scroll to position [90, 0]
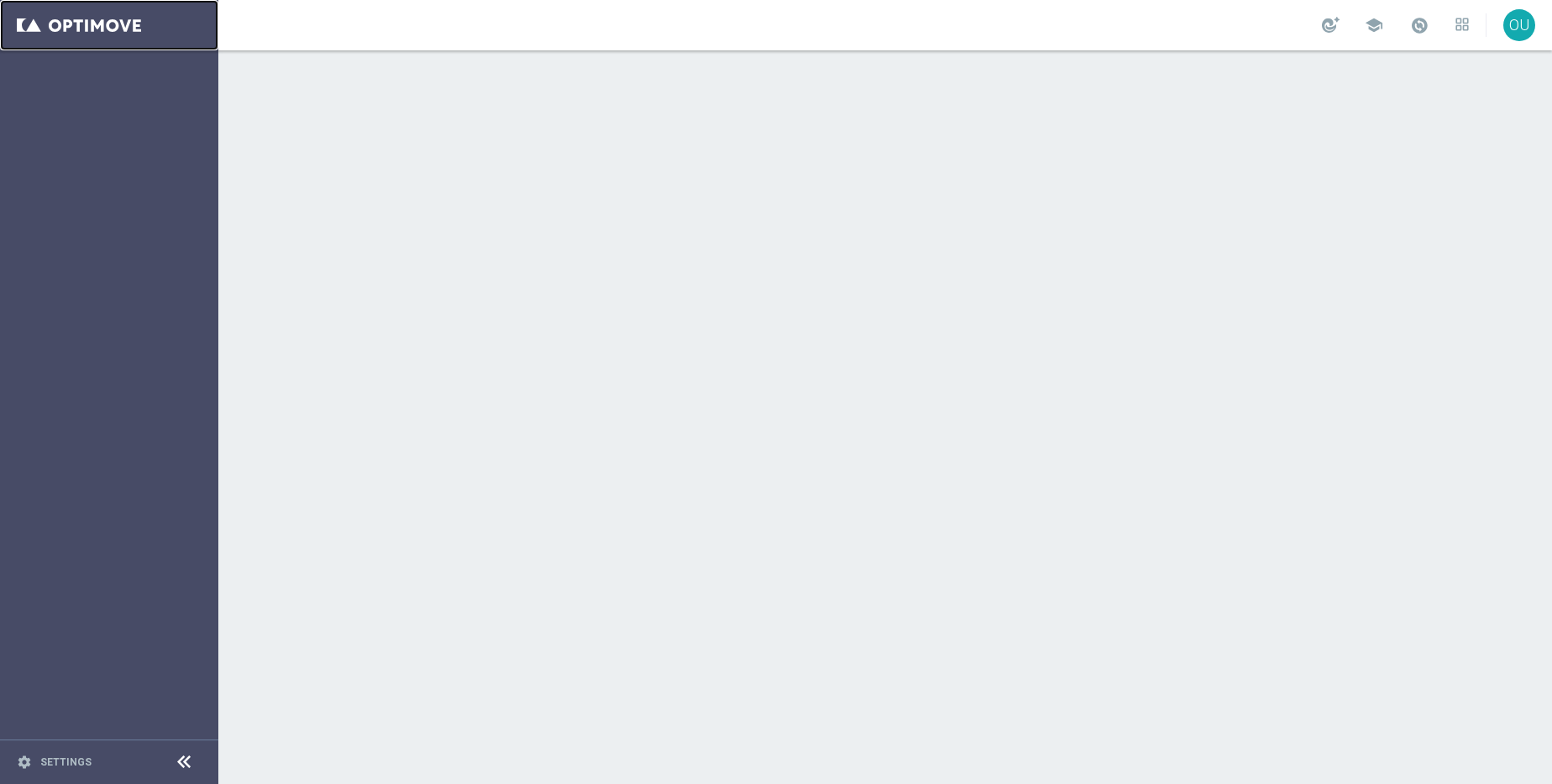
click at [64, 21] on link at bounding box center [109, 25] width 219 height 50
click at [50, 755] on div "settings Settings" at bounding box center [84, 763] width 168 height 15
click at [59, 757] on link "Settings" at bounding box center [65, 762] width 51 height 10
click at [40, 35] on link at bounding box center [109, 25] width 219 height 50
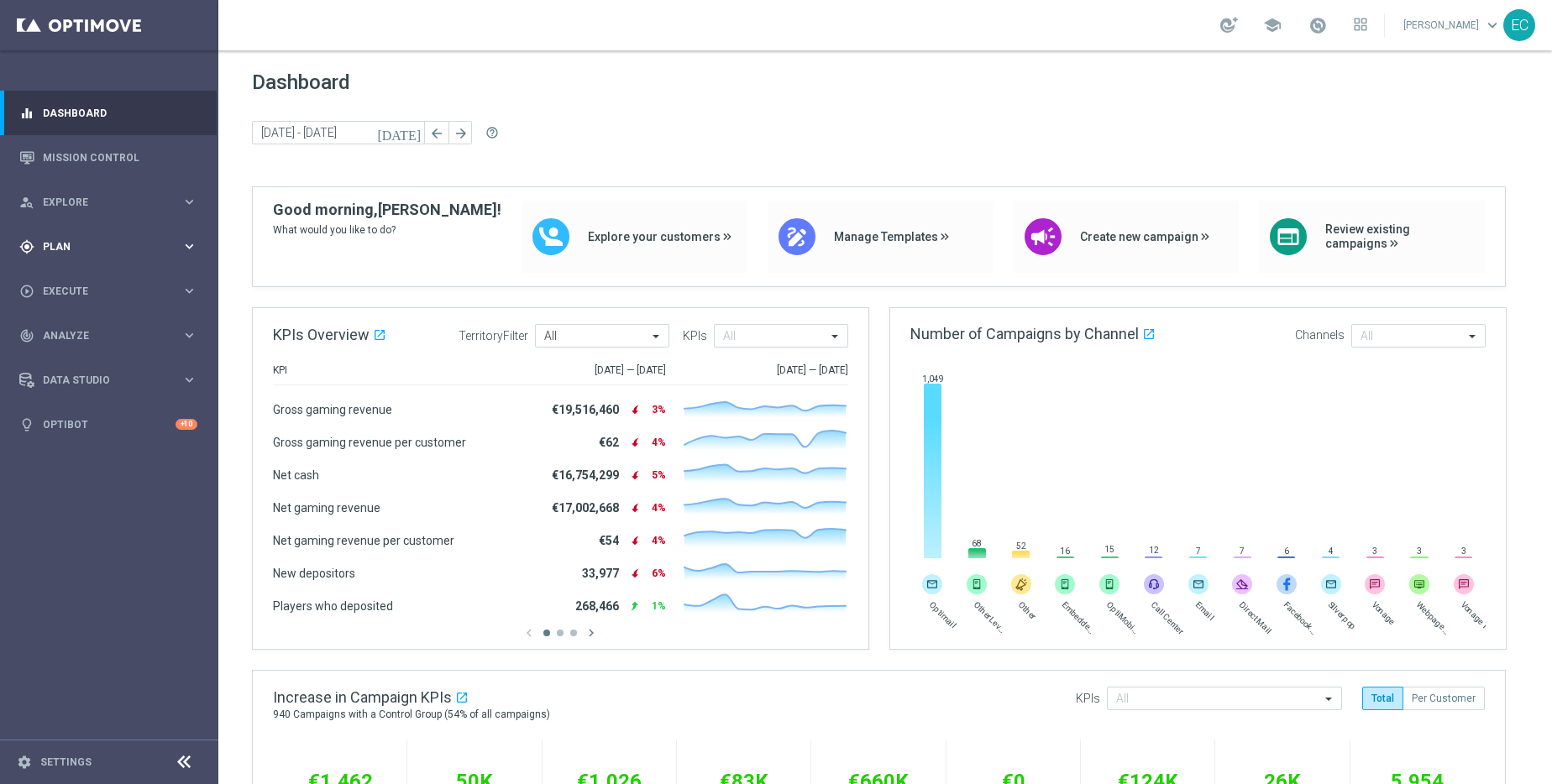
click at [97, 237] on div "gps_fixed Plan keyboard_arrow_right" at bounding box center [108, 246] width 217 height 45
click at [90, 279] on link "Target Groups" at bounding box center [109, 281] width 131 height 13
click at [50, 246] on span "Plan" at bounding box center [112, 246] width 139 height 10
click at [100, 285] on link "Target Groups" at bounding box center [109, 281] width 131 height 13
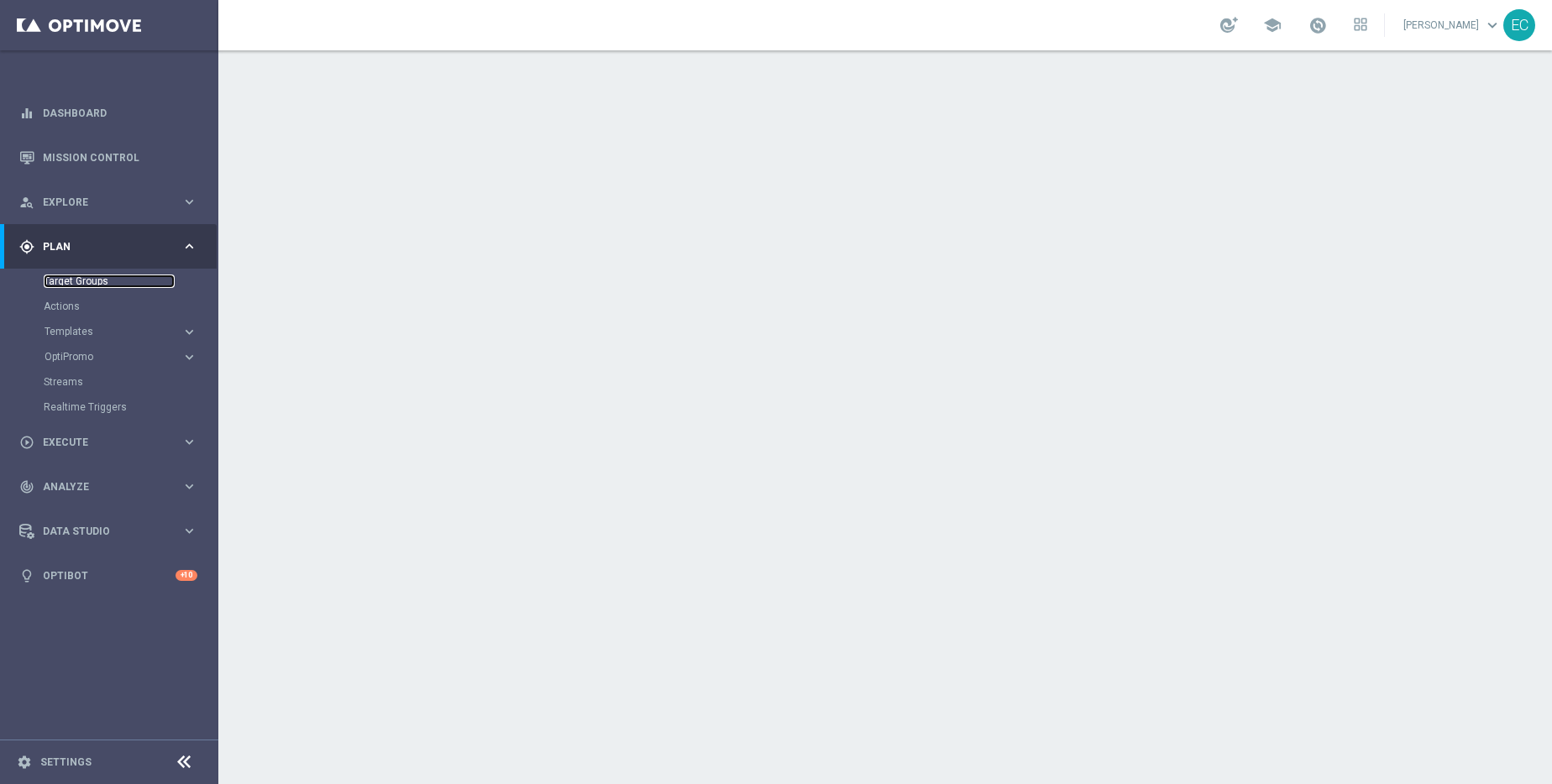
click at [92, 275] on link "Target Groups" at bounding box center [109, 281] width 131 height 13
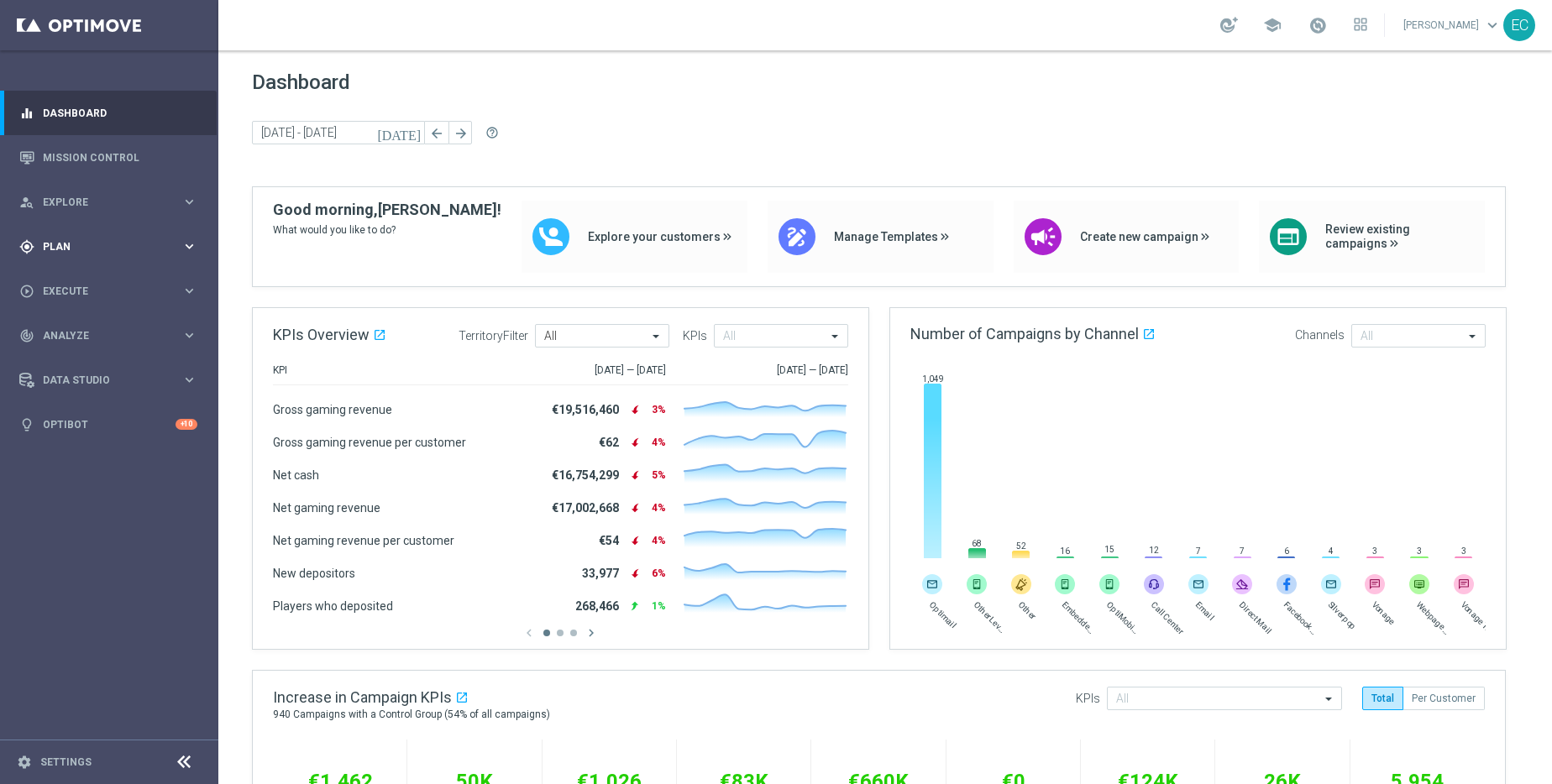
click at [122, 248] on span "Plan" at bounding box center [112, 246] width 139 height 10
click at [88, 280] on link "Target Groups" at bounding box center [109, 281] width 131 height 13
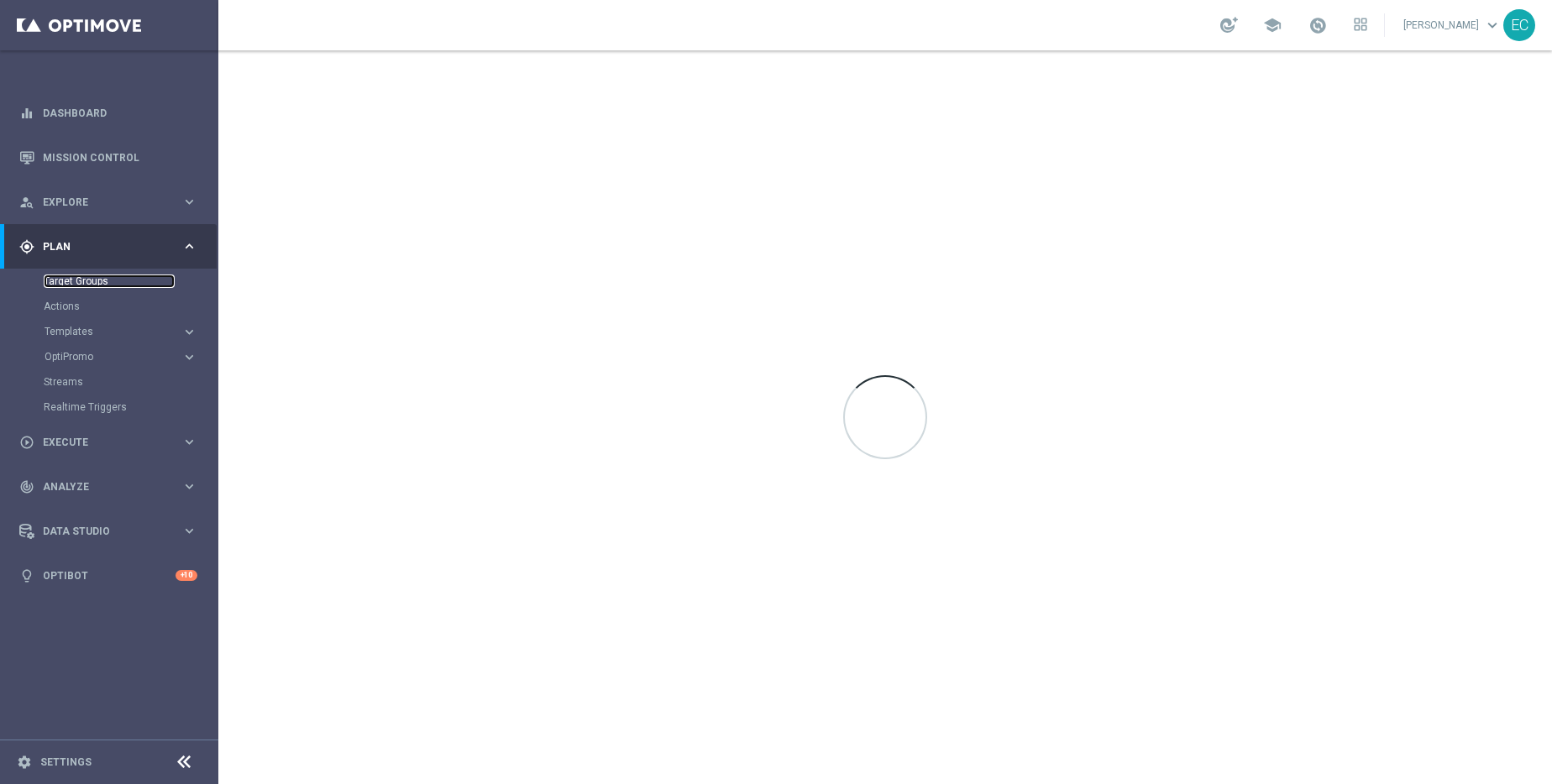
click at [76, 281] on link "Target Groups" at bounding box center [109, 281] width 131 height 13
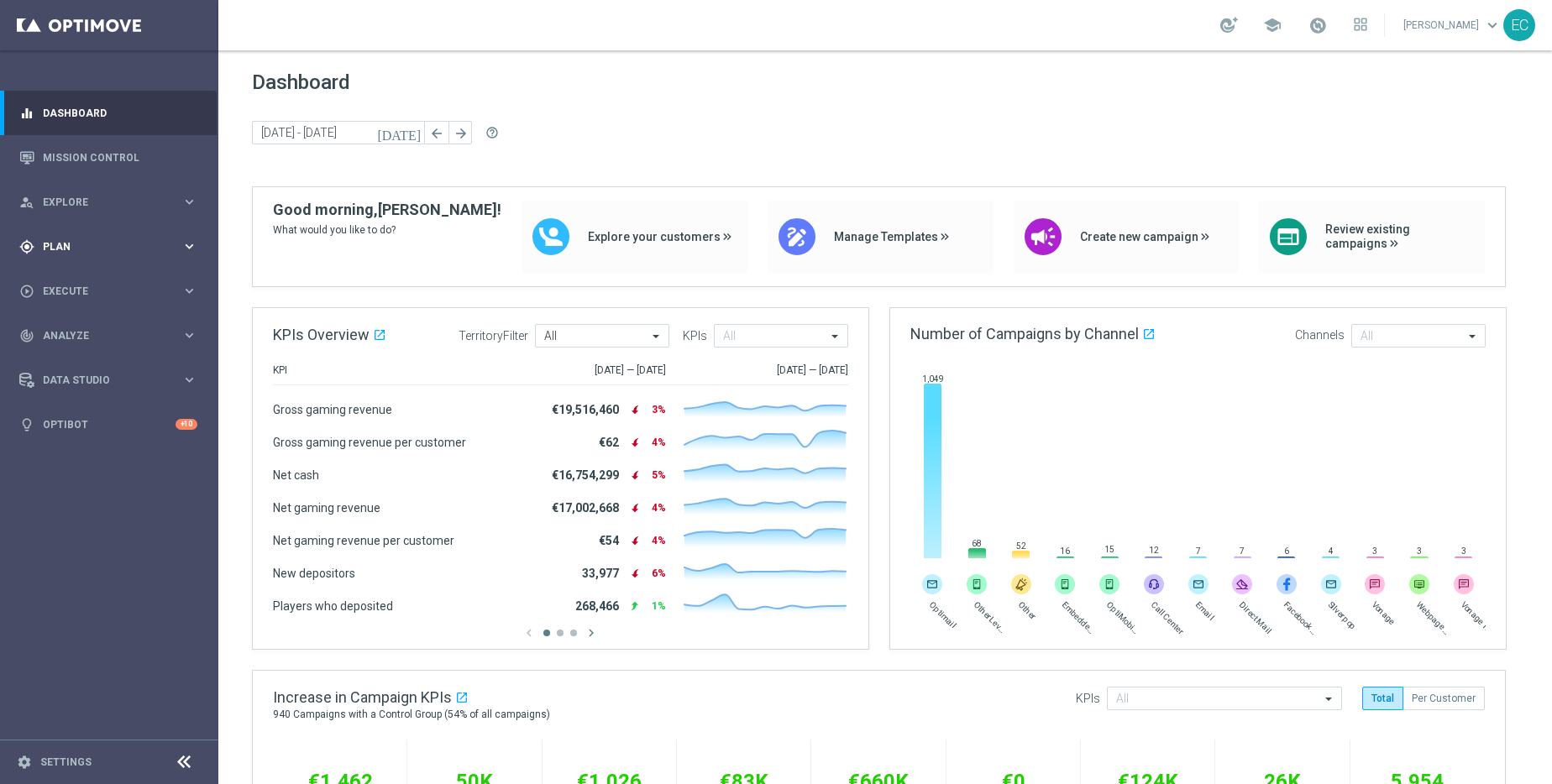
click at [96, 254] on div "gps_fixed Plan" at bounding box center [100, 246] width 162 height 15
click at [77, 284] on link "Target Groups" at bounding box center [109, 281] width 131 height 13
